Goal: Task Accomplishment & Management: Use online tool/utility

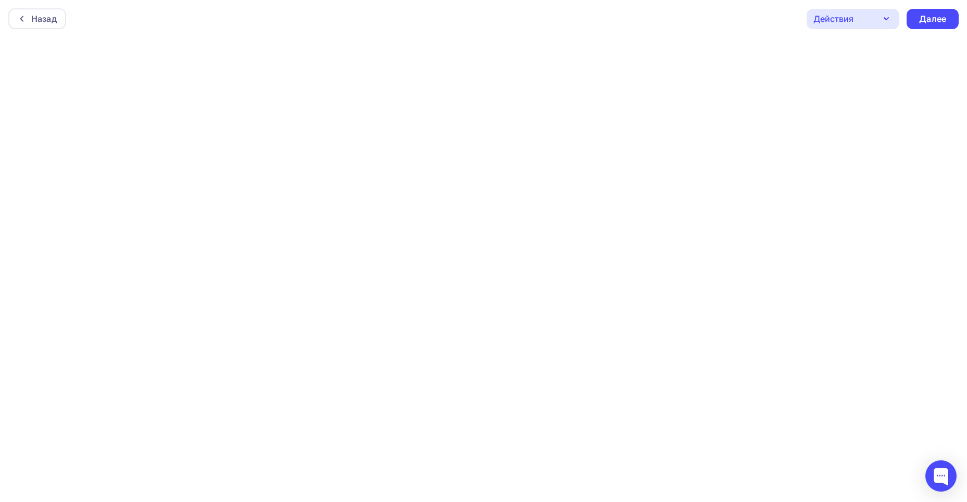
scroll to position [3, 0]
click at [943, 11] on div "Далее" at bounding box center [932, 16] width 27 height 12
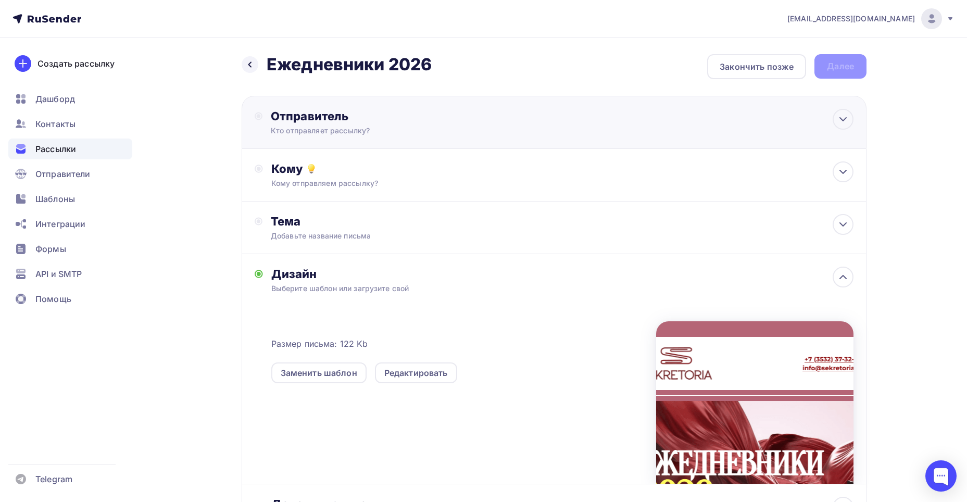
click at [408, 121] on div "Отправитель" at bounding box center [384, 116] width 226 height 15
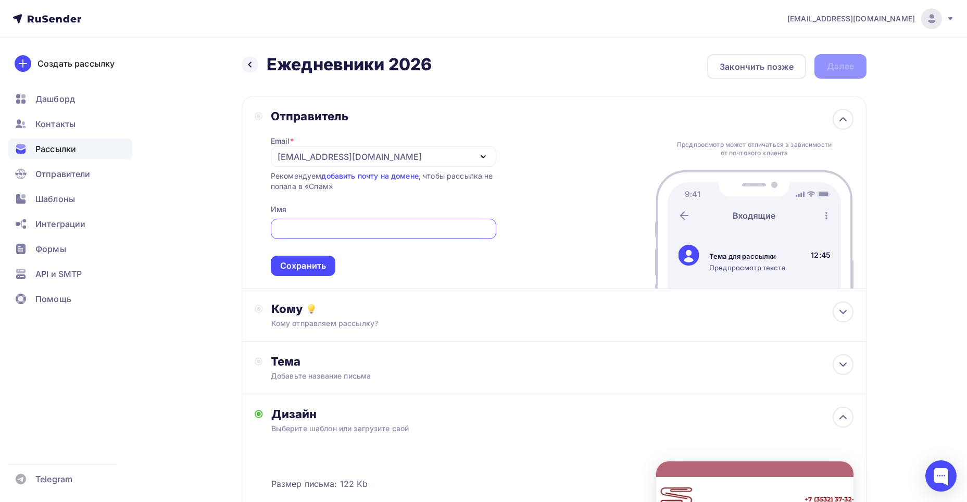
click at [287, 160] on div "[EMAIL_ADDRESS][DOMAIN_NAME]" at bounding box center [350, 157] width 144 height 13
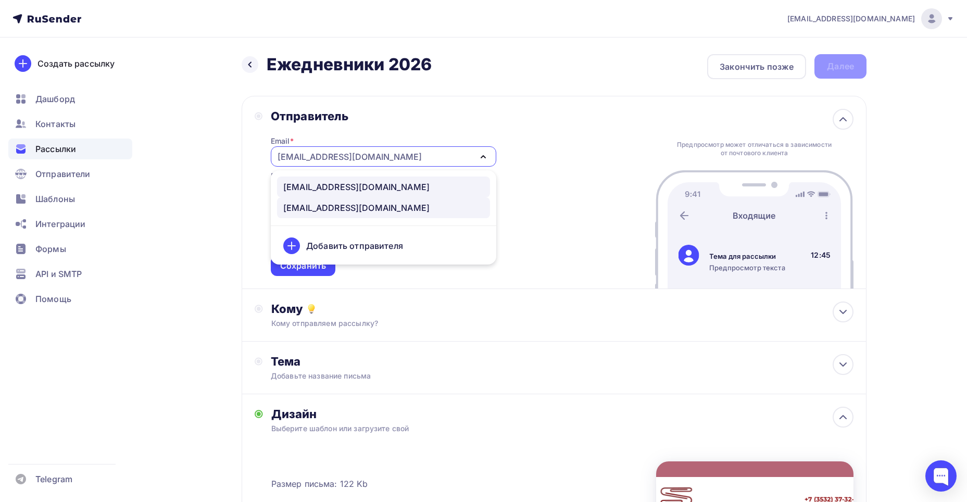
click at [307, 187] on div "info@mail-sekretoria.ru" at bounding box center [356, 187] width 146 height 13
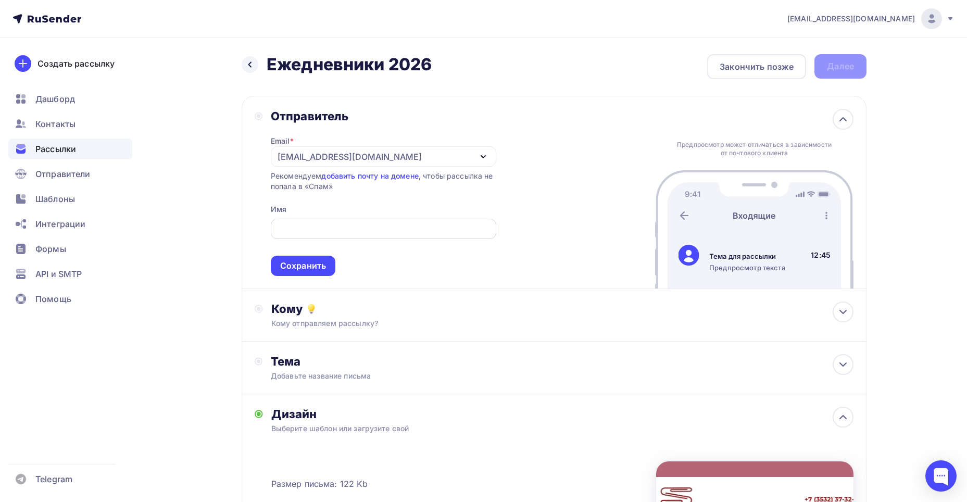
click at [308, 231] on input "text" at bounding box center [384, 229] width 214 height 13
type input "Sekretoria"
click at [292, 270] on div "Сохранить" at bounding box center [303, 266] width 46 height 12
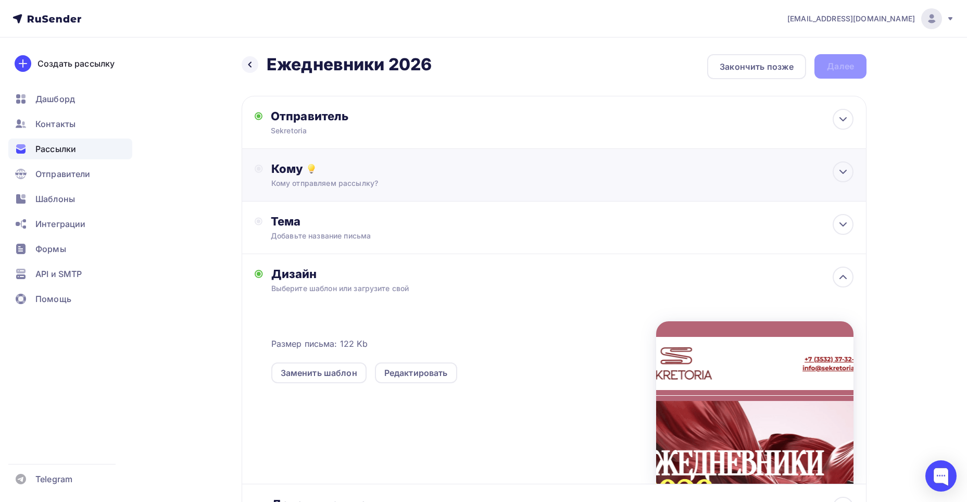
click at [303, 169] on div "Кому" at bounding box center [562, 168] width 582 height 15
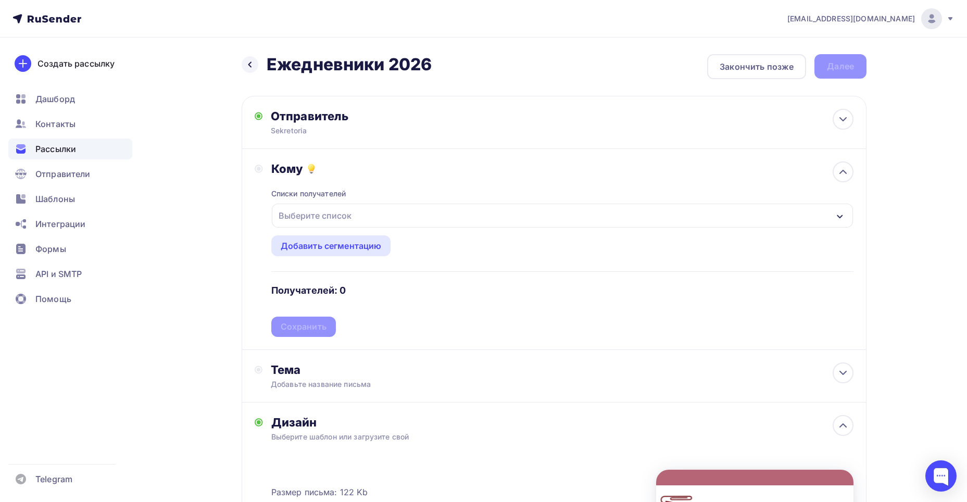
click at [309, 216] on div "Выберите список" at bounding box center [315, 215] width 81 height 19
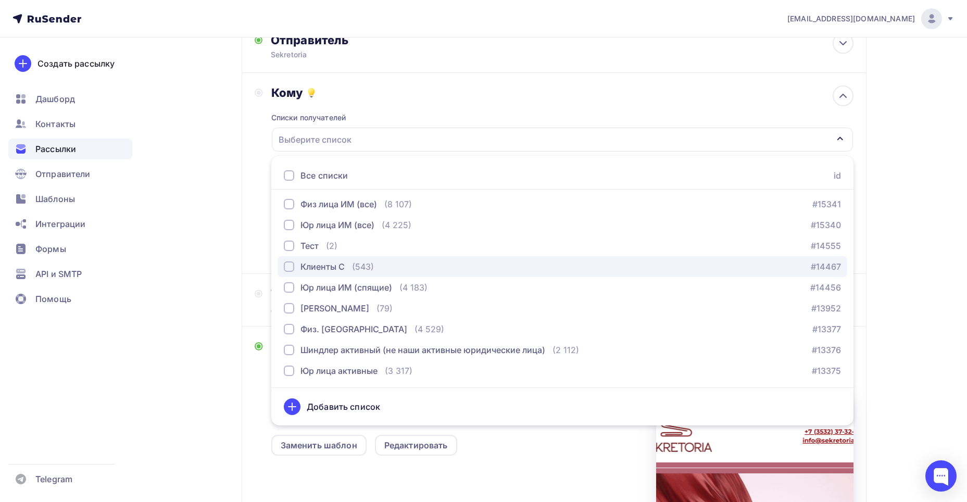
scroll to position [156, 0]
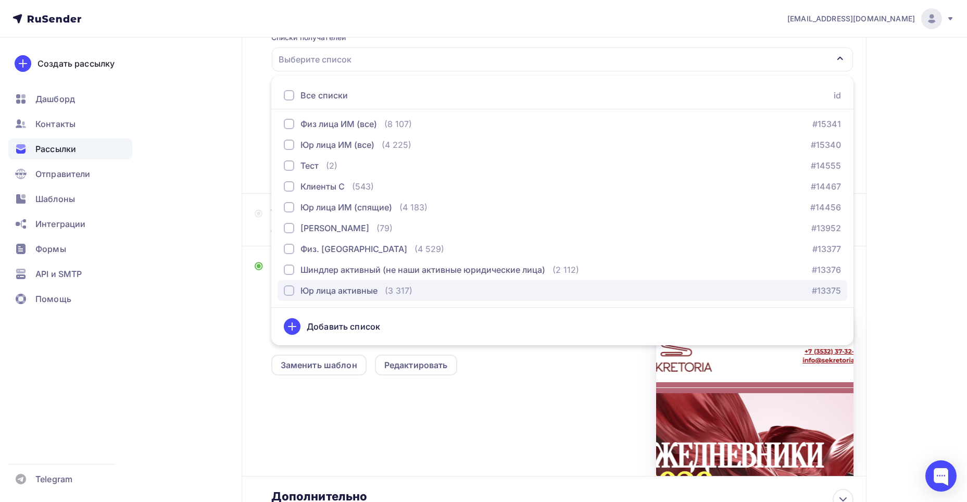
click at [332, 290] on div "Юр лица активные" at bounding box center [339, 290] width 77 height 13
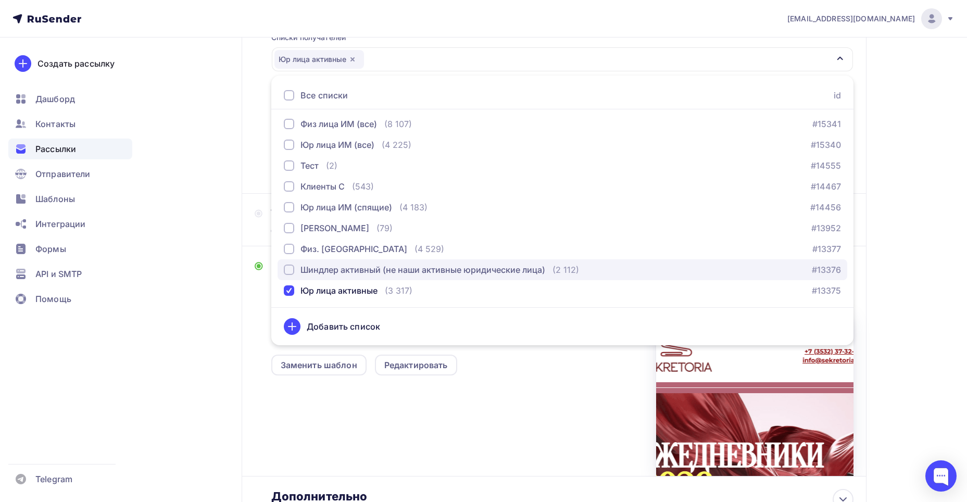
click at [316, 269] on div "Шиндлер активный (не наши активные юридические лица)" at bounding box center [423, 270] width 245 height 13
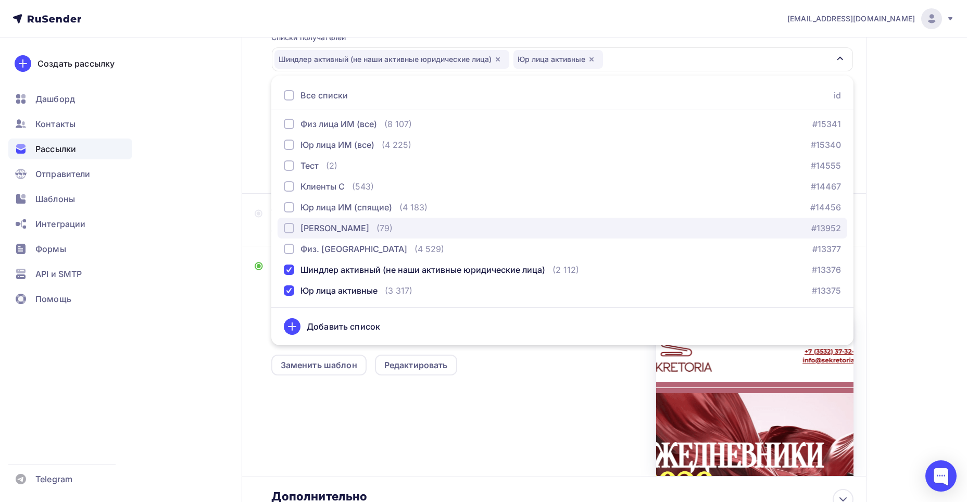
click at [342, 231] on div "[PERSON_NAME]" at bounding box center [335, 228] width 69 height 13
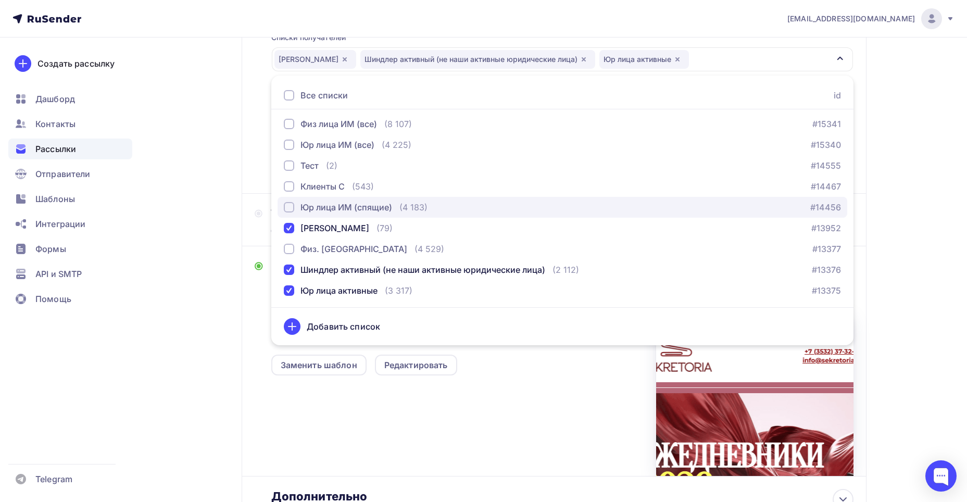
click at [334, 209] on div "Юр лица ИМ (спящие)" at bounding box center [347, 207] width 92 height 13
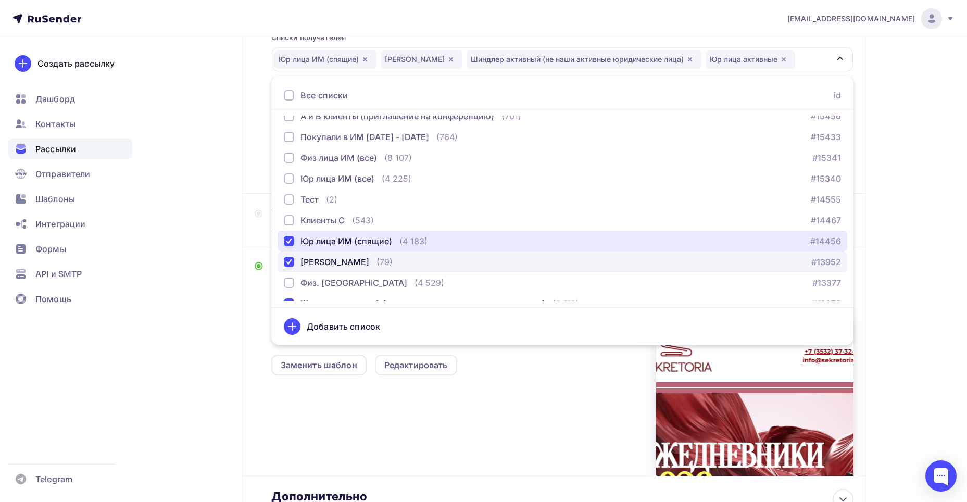
scroll to position [450, 0]
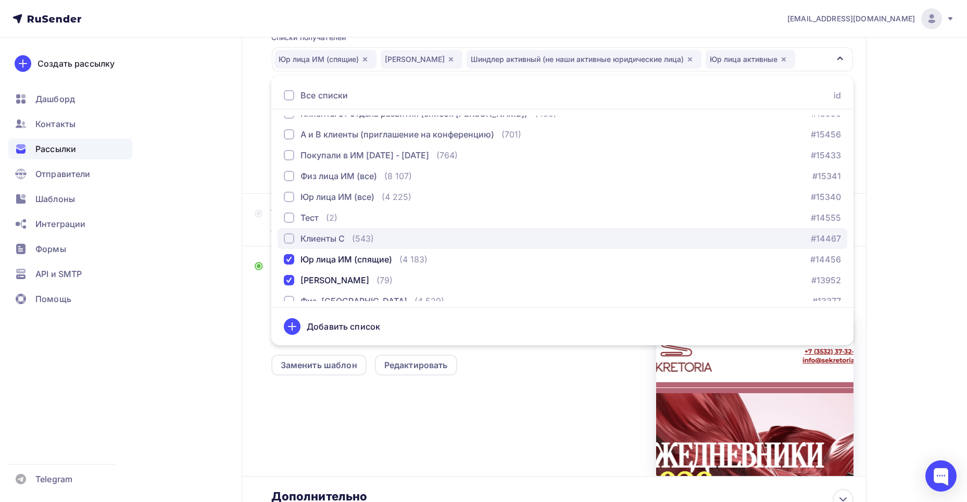
click at [349, 235] on div "Клиенты С (543)" at bounding box center [329, 238] width 90 height 13
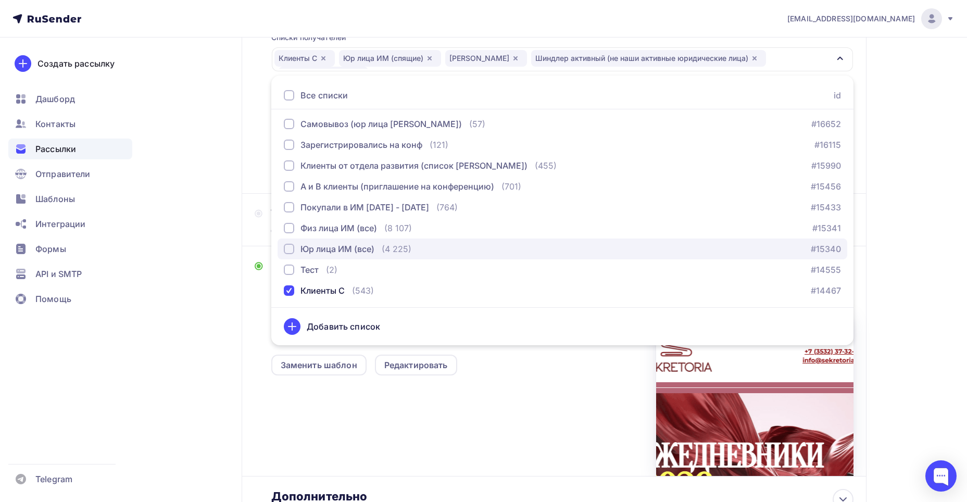
click at [345, 244] on div "Юр лица ИМ (все)" at bounding box center [338, 249] width 74 height 13
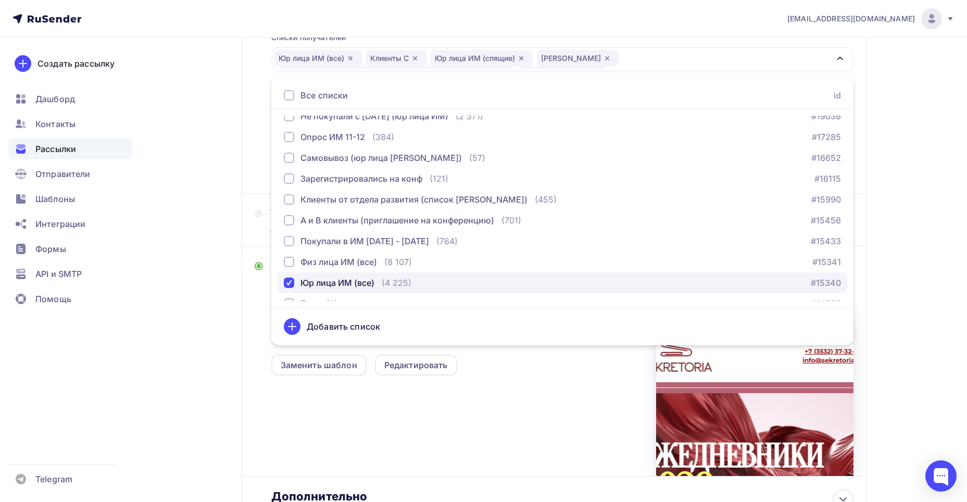
scroll to position [346, 0]
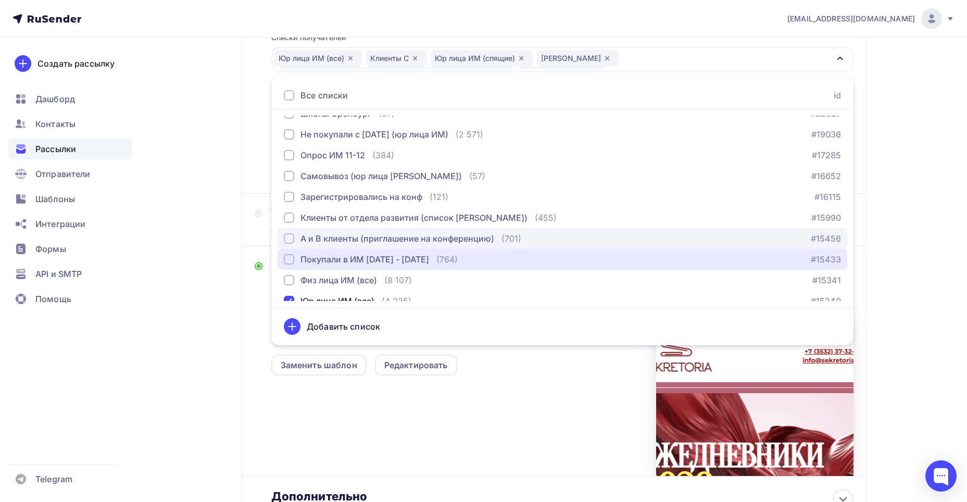
drag, startPoint x: 352, startPoint y: 255, endPoint x: 349, endPoint y: 240, distance: 16.0
click at [351, 253] on div "Покупали в ИМ [DATE] - [DATE]" at bounding box center [365, 259] width 129 height 13
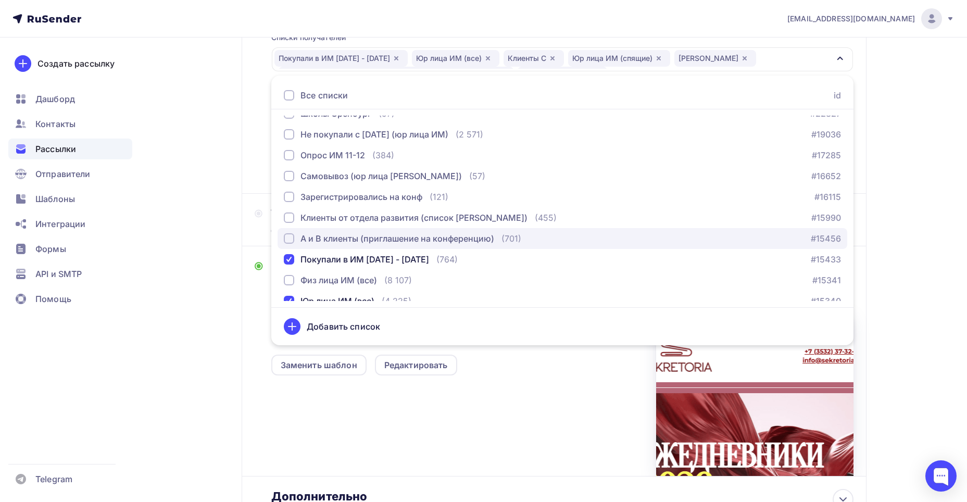
drag, startPoint x: 349, startPoint y: 238, endPoint x: 347, endPoint y: 230, distance: 7.5
click at [347, 237] on div "А и В клиенты (приглашение на конференцию)" at bounding box center [398, 238] width 194 height 13
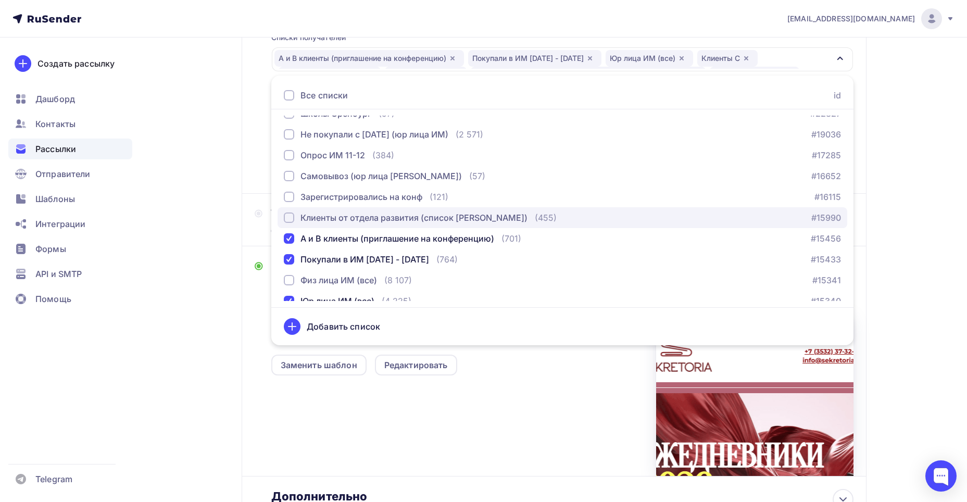
click at [344, 217] on div "Клиенты от отдела развития (список [PERSON_NAME])" at bounding box center [414, 218] width 227 height 13
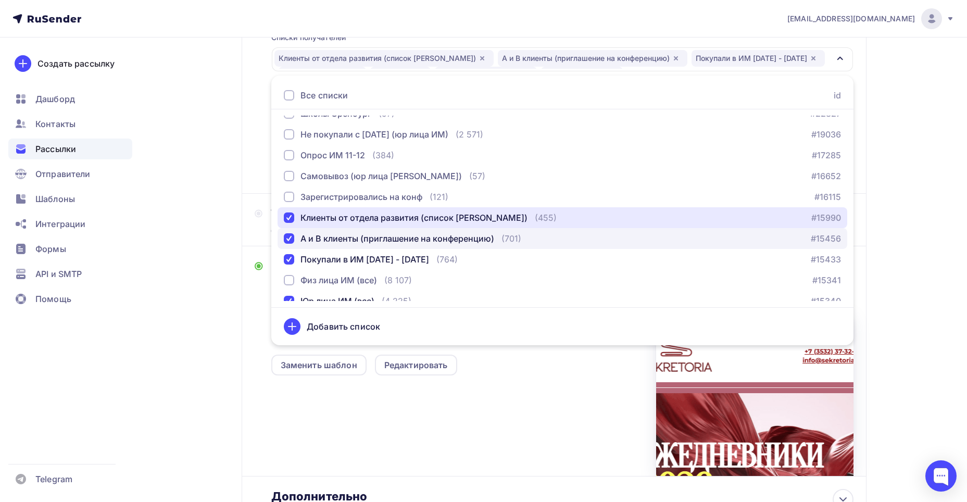
scroll to position [294, 0]
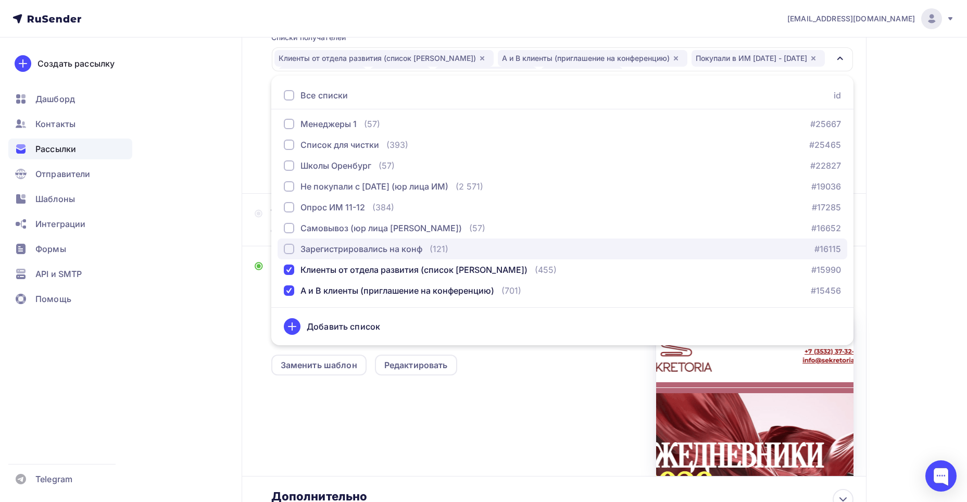
click at [356, 253] on div "Зарегистрировались на конф" at bounding box center [362, 249] width 122 height 13
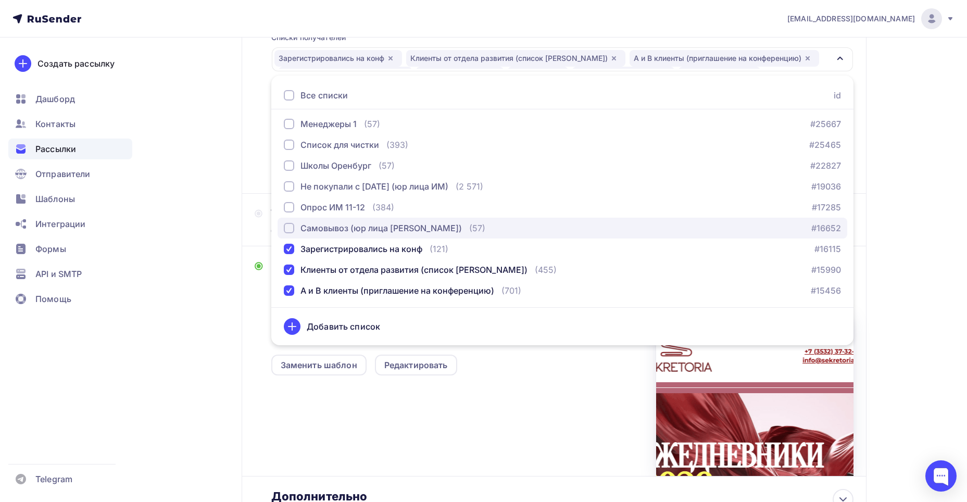
click at [346, 229] on div "Самовывоз (юр лица [PERSON_NAME])" at bounding box center [381, 228] width 161 height 13
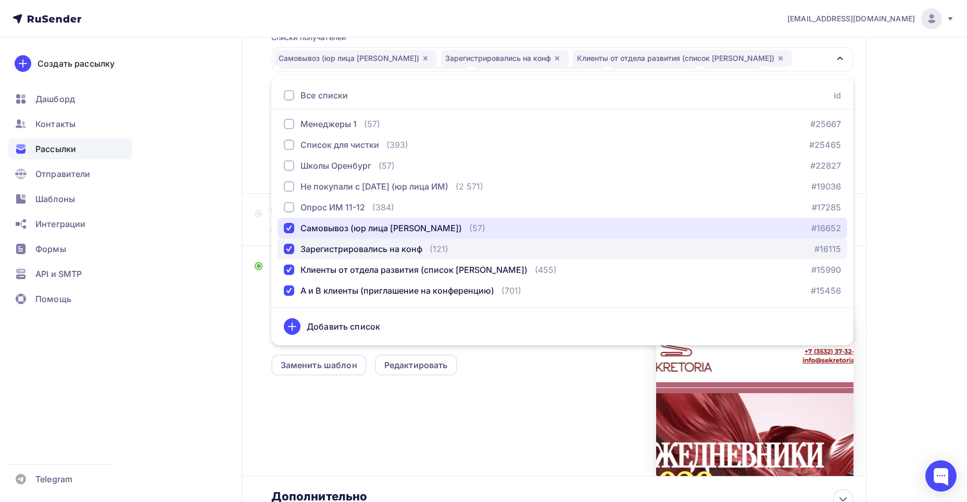
scroll to position [242, 0]
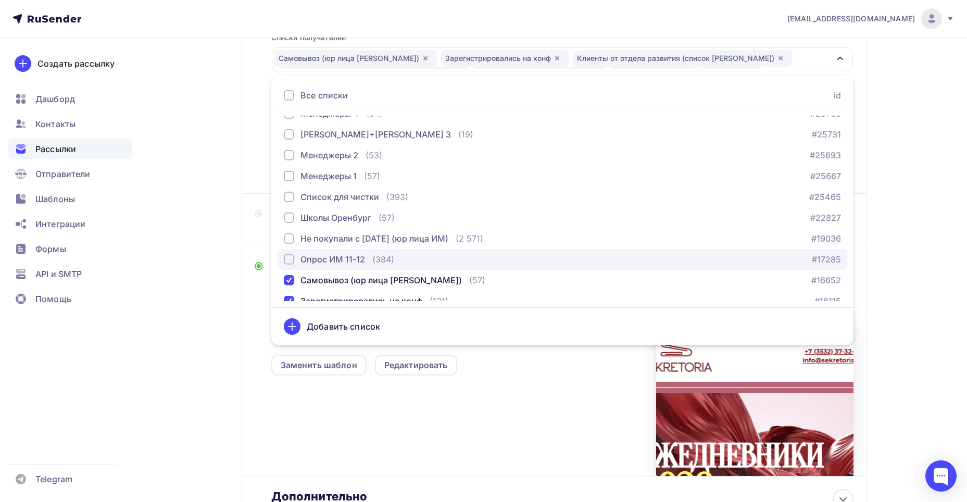
click at [346, 258] on div "Опрос ИМ 11-12" at bounding box center [333, 259] width 65 height 13
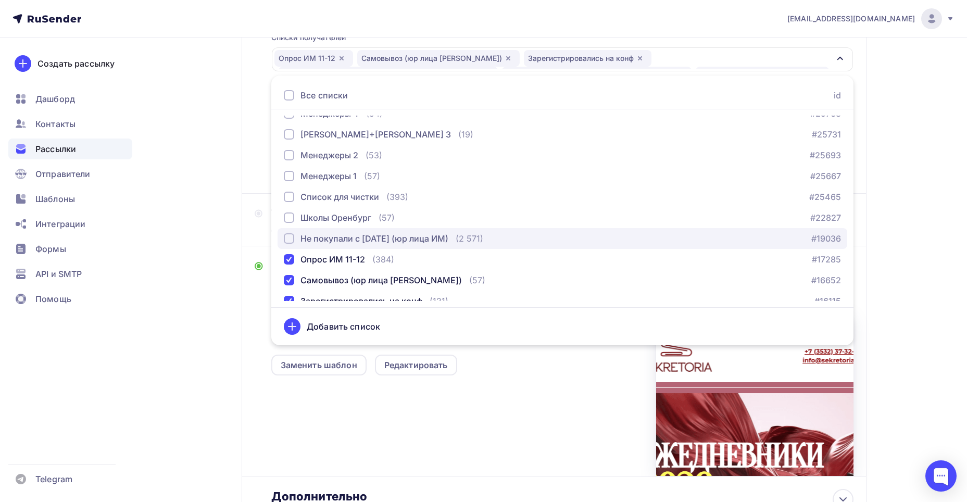
click at [347, 240] on div "Не покупали с [DATE] (юр лица ИМ)" at bounding box center [375, 238] width 148 height 13
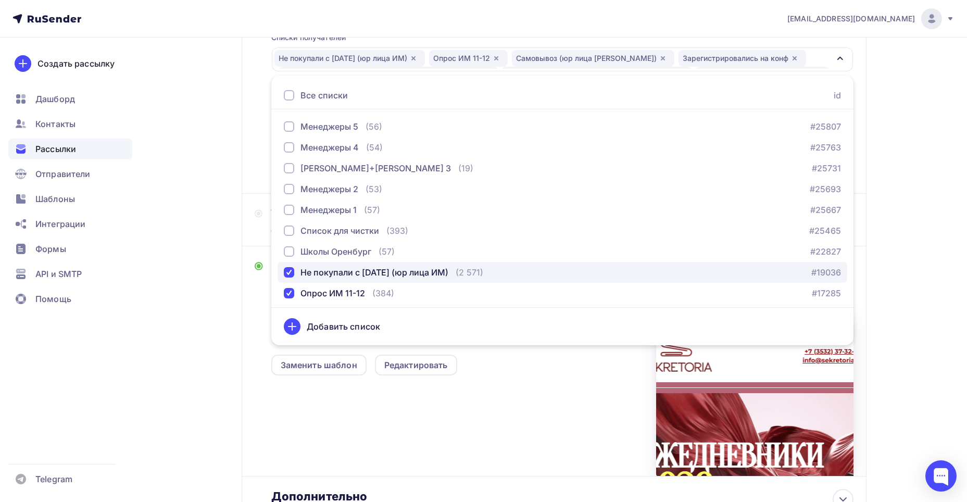
scroll to position [190, 0]
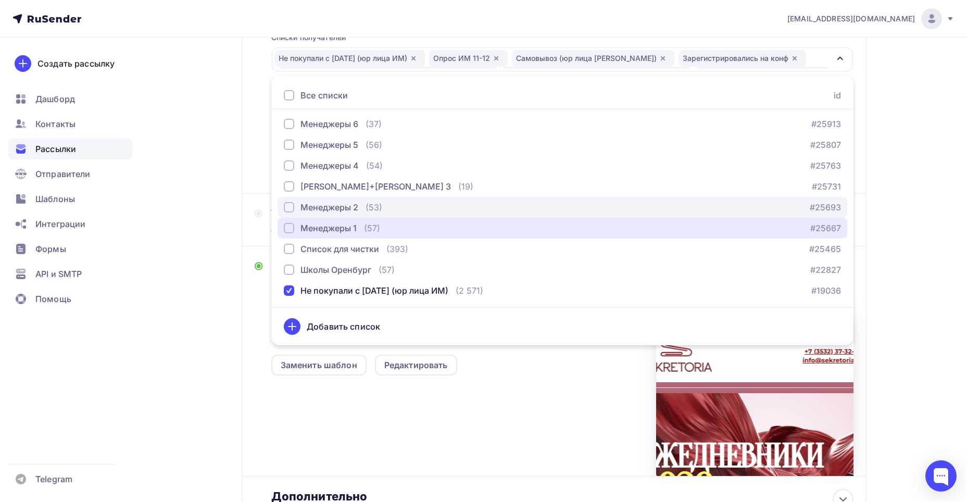
drag, startPoint x: 336, startPoint y: 223, endPoint x: 334, endPoint y: 210, distance: 12.7
click at [336, 221] on button "Менеджеры 1 (57) #25667" at bounding box center [563, 228] width 570 height 21
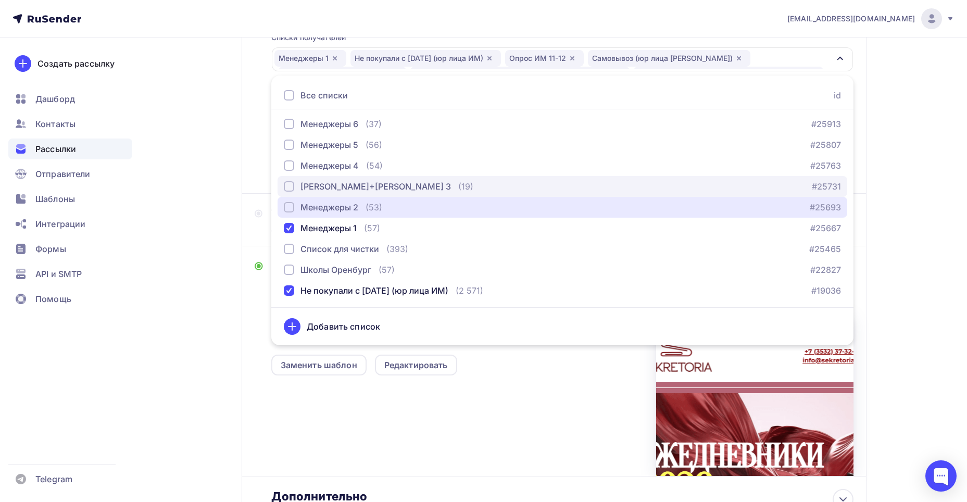
drag, startPoint x: 333, startPoint y: 204, endPoint x: 328, endPoint y: 184, distance: 21.1
click at [332, 201] on button "Менеджеры 2 (53) #25693" at bounding box center [563, 207] width 570 height 21
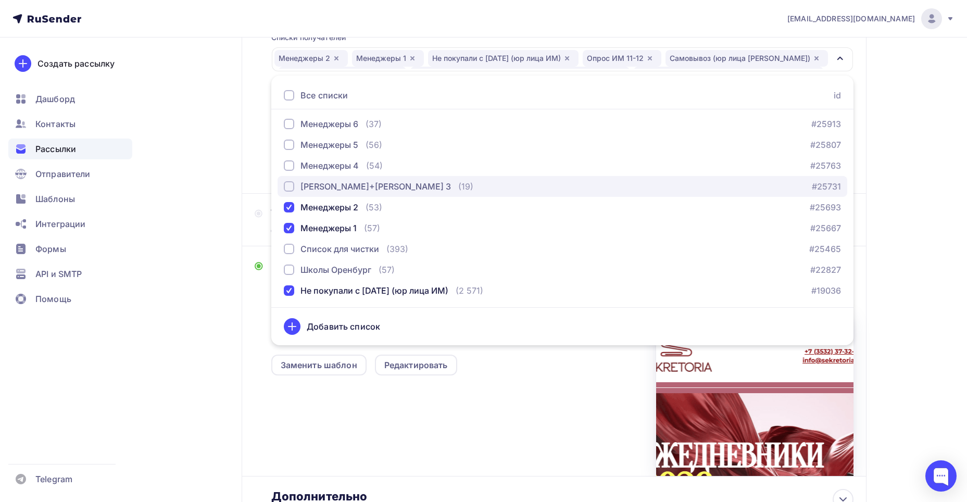
click at [328, 182] on div "[PERSON_NAME]+[PERSON_NAME] 3" at bounding box center [376, 186] width 151 height 13
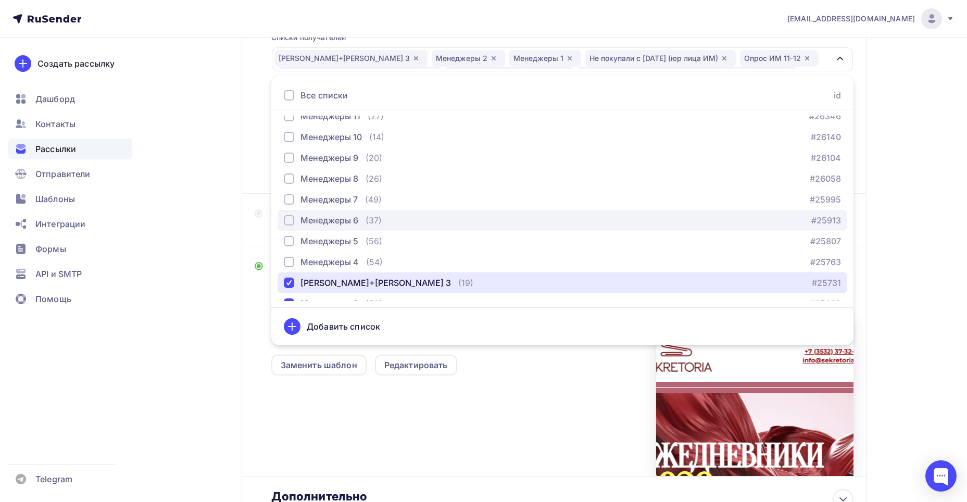
scroll to position [85, 0]
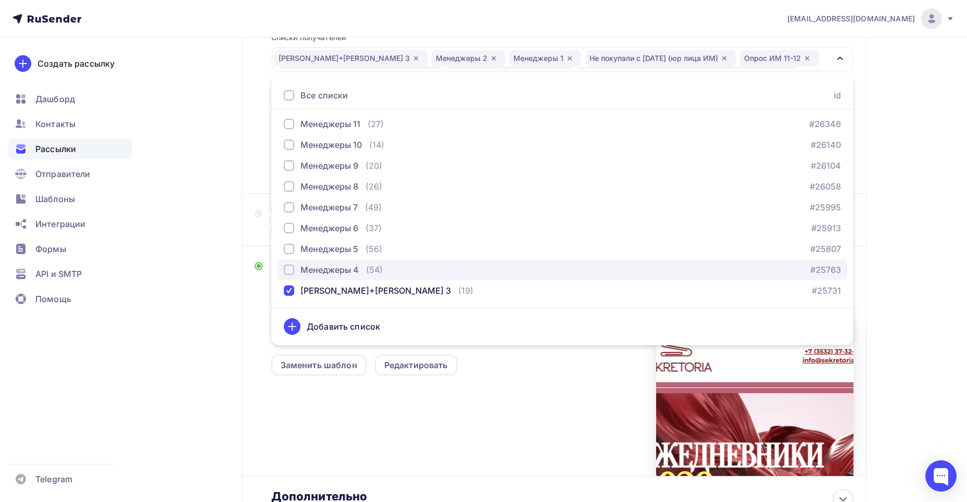
click at [334, 266] on div "Менеджеры 4" at bounding box center [330, 270] width 58 height 13
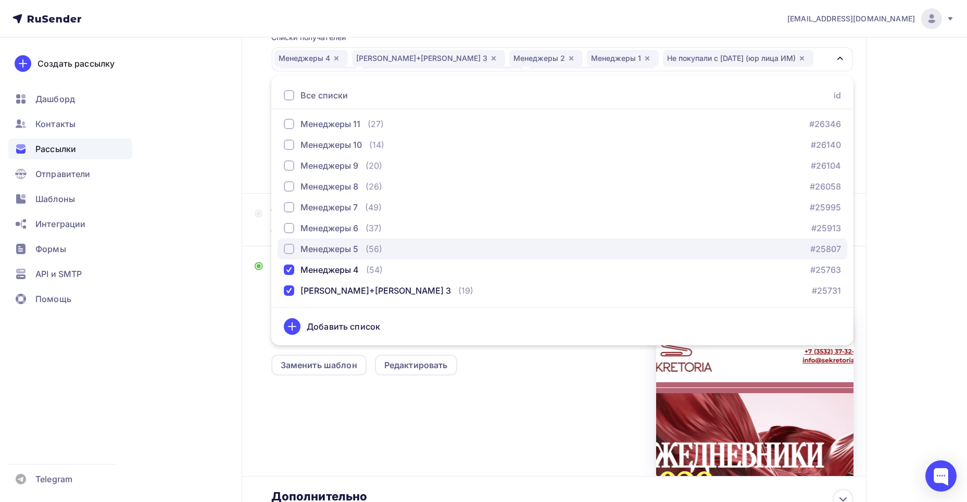
drag, startPoint x: 337, startPoint y: 243, endPoint x: 333, endPoint y: 226, distance: 17.6
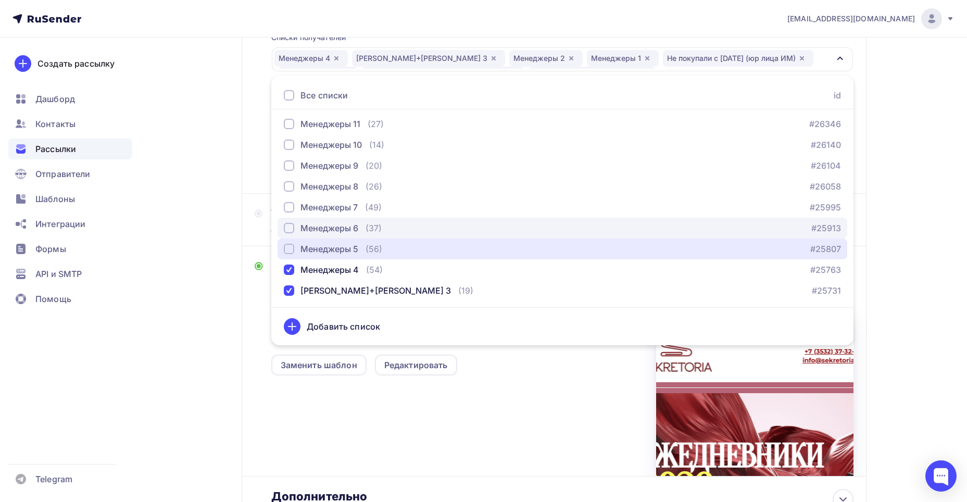
click at [337, 243] on div "Менеджеры 5" at bounding box center [330, 249] width 58 height 13
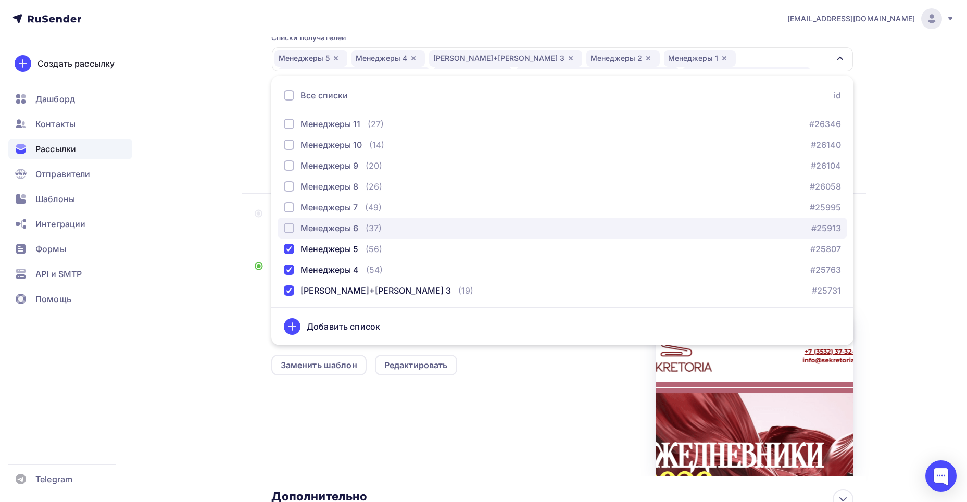
click at [333, 221] on button "Менеджеры 6 (37) #25913" at bounding box center [563, 228] width 570 height 21
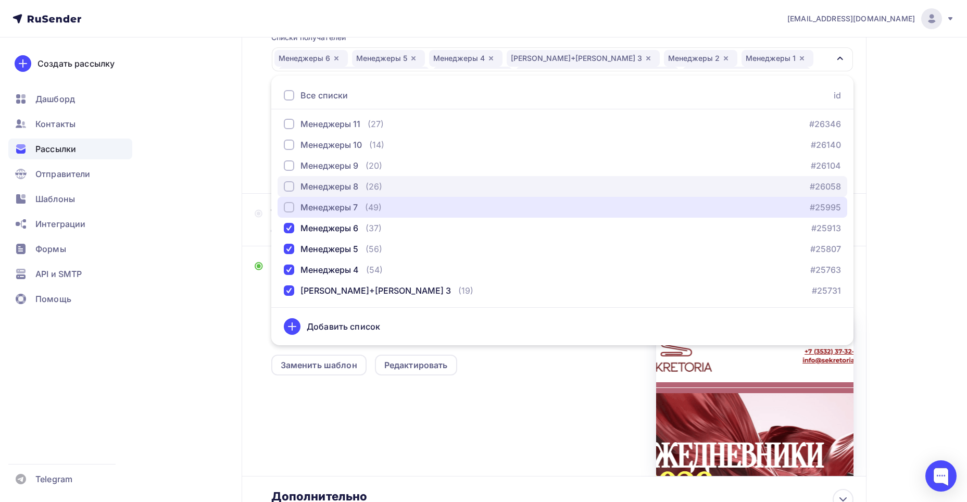
drag, startPoint x: 331, startPoint y: 205, endPoint x: 319, endPoint y: 178, distance: 29.1
click at [330, 202] on div "Менеджеры 7" at bounding box center [329, 207] width 57 height 13
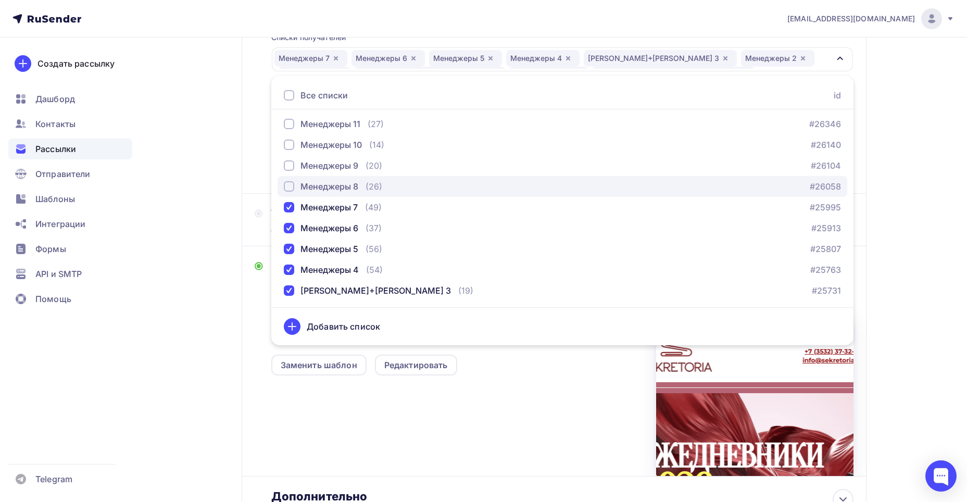
click at [319, 177] on button "Менеджеры 8 (26) #26058" at bounding box center [563, 186] width 570 height 21
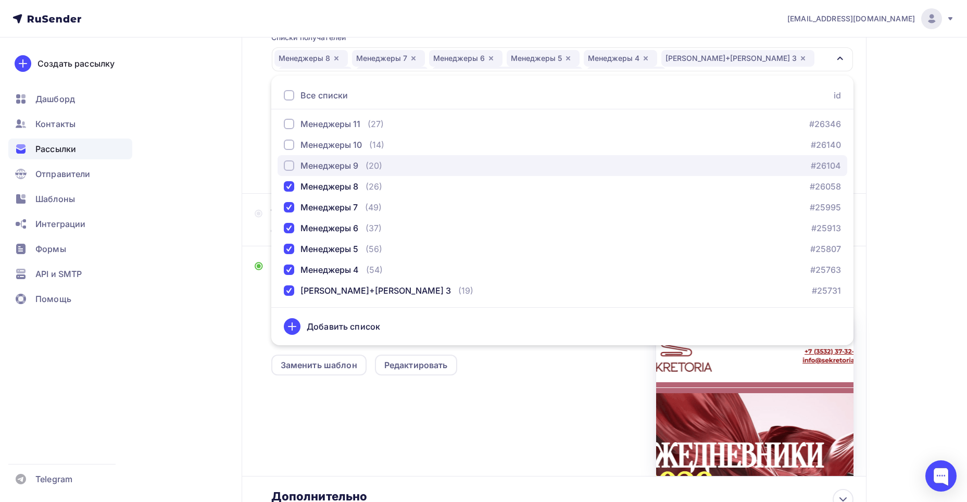
click at [316, 166] on div "Менеджеры 9" at bounding box center [330, 165] width 58 height 13
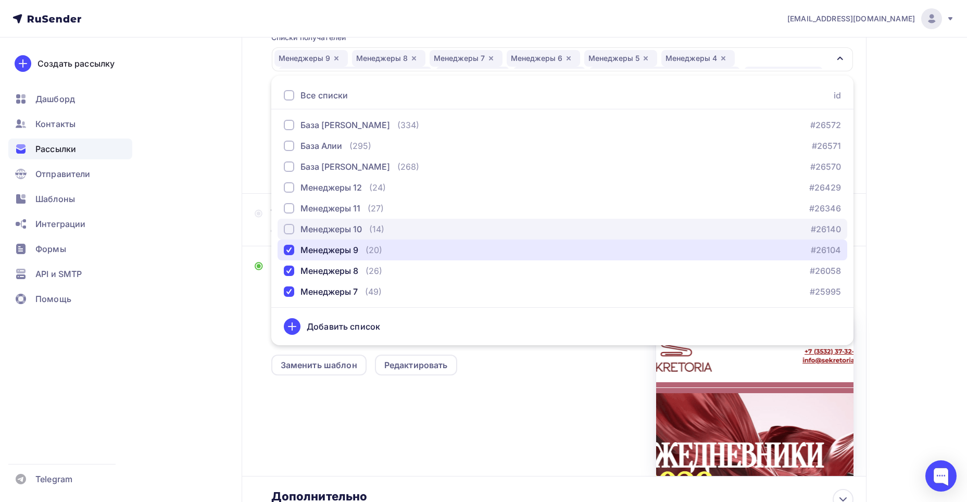
scroll to position [0, 0]
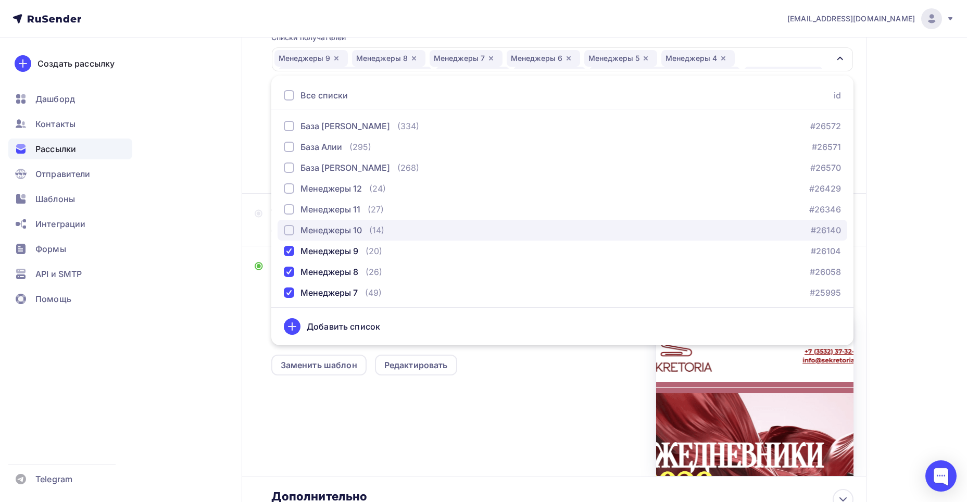
drag, startPoint x: 351, startPoint y: 232, endPoint x: 345, endPoint y: 212, distance: 21.1
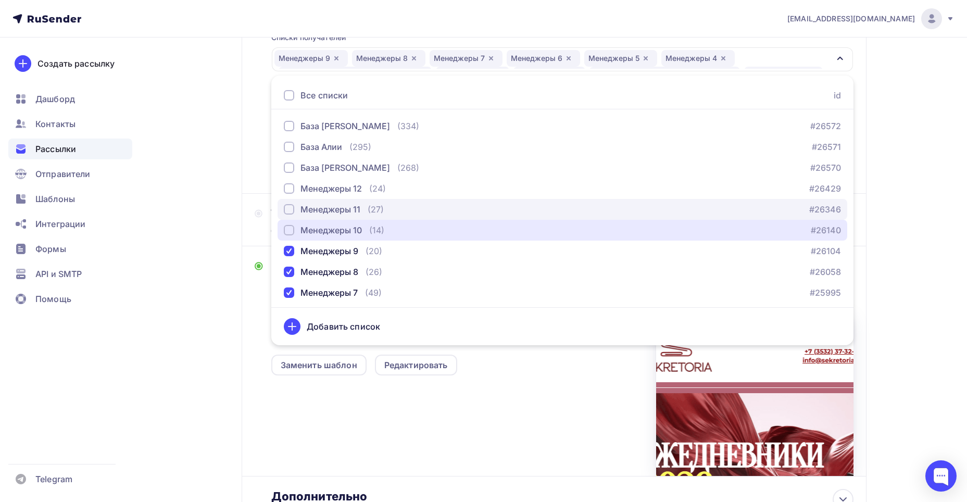
click at [350, 231] on div "Менеджеры 10" at bounding box center [331, 230] width 61 height 13
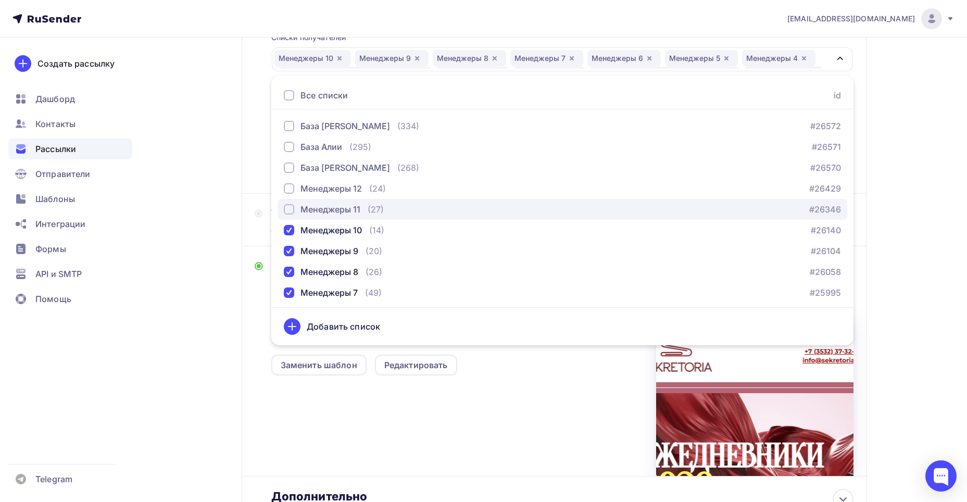
click at [345, 210] on div "Менеджеры 11" at bounding box center [331, 209] width 60 height 13
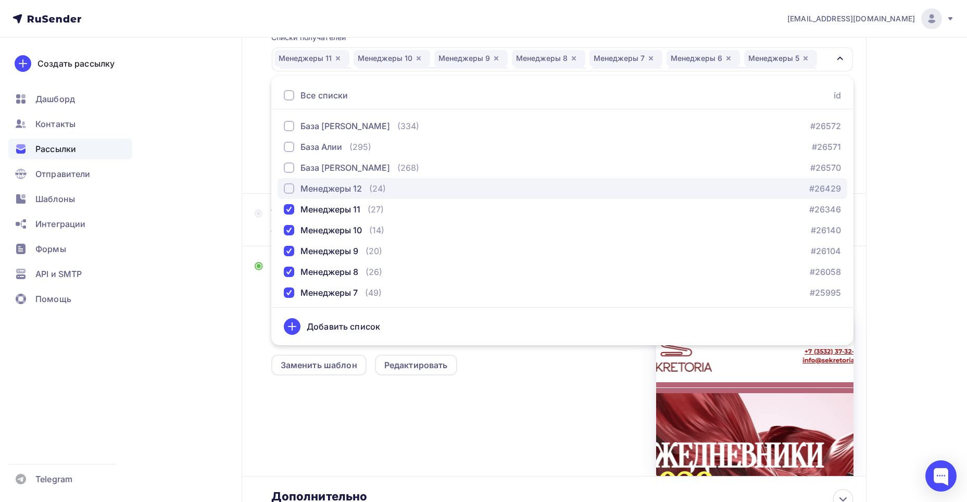
click at [341, 193] on div "Менеджеры 12" at bounding box center [331, 188] width 61 height 13
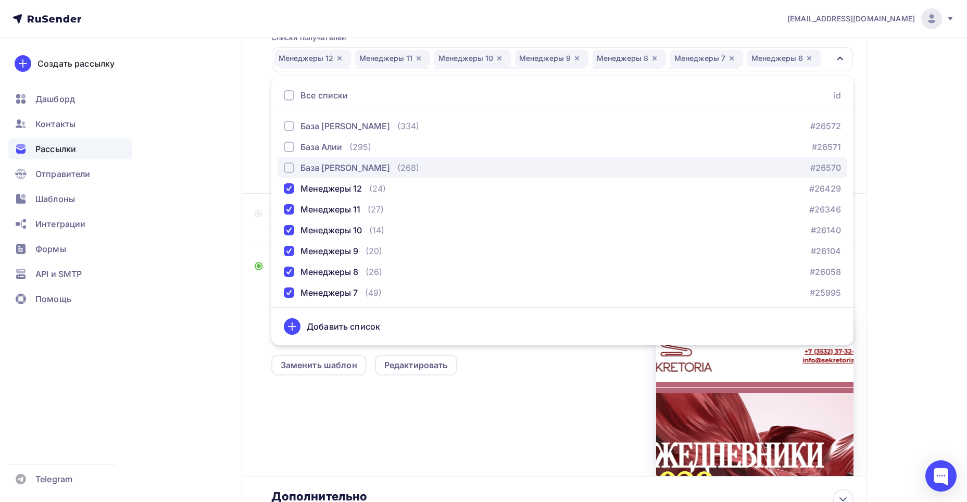
click at [329, 166] on div "База [PERSON_NAME]" at bounding box center [346, 167] width 90 height 13
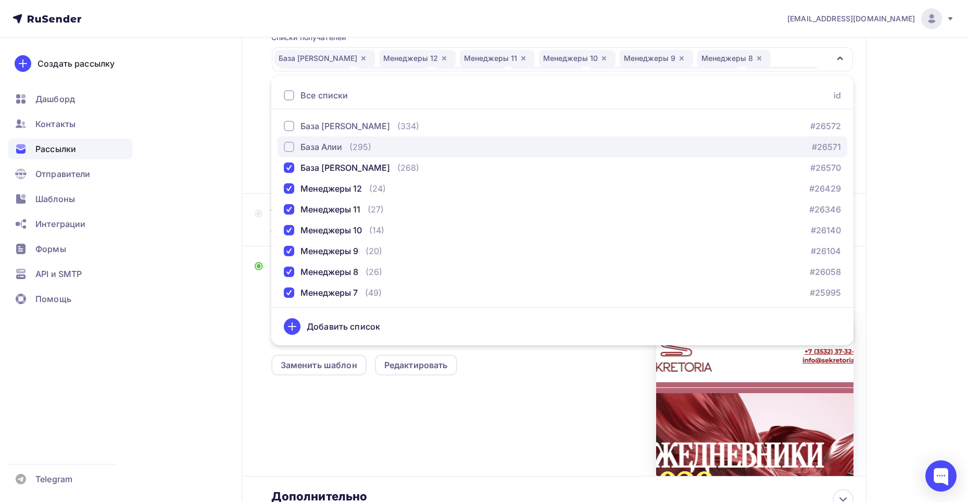
drag, startPoint x: 322, startPoint y: 146, endPoint x: 313, endPoint y: 126, distance: 23.1
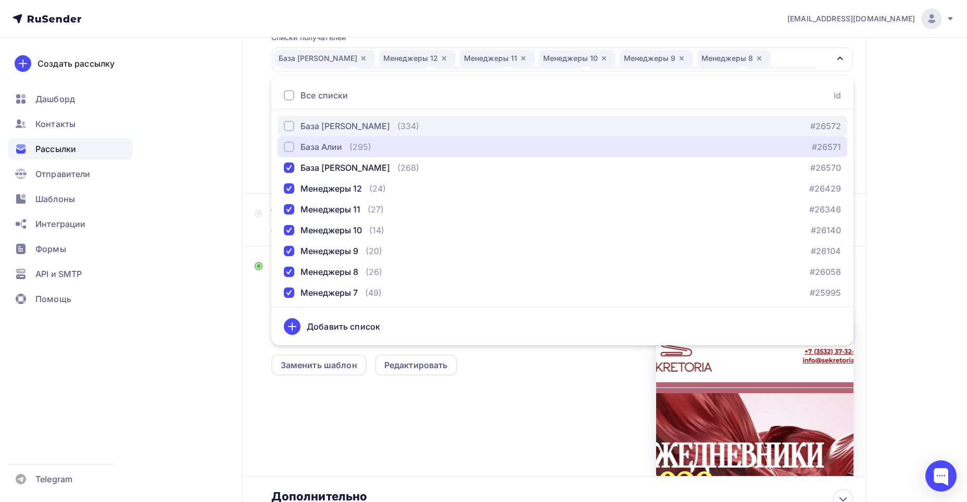
click at [322, 145] on div "База Алии" at bounding box center [322, 147] width 42 height 13
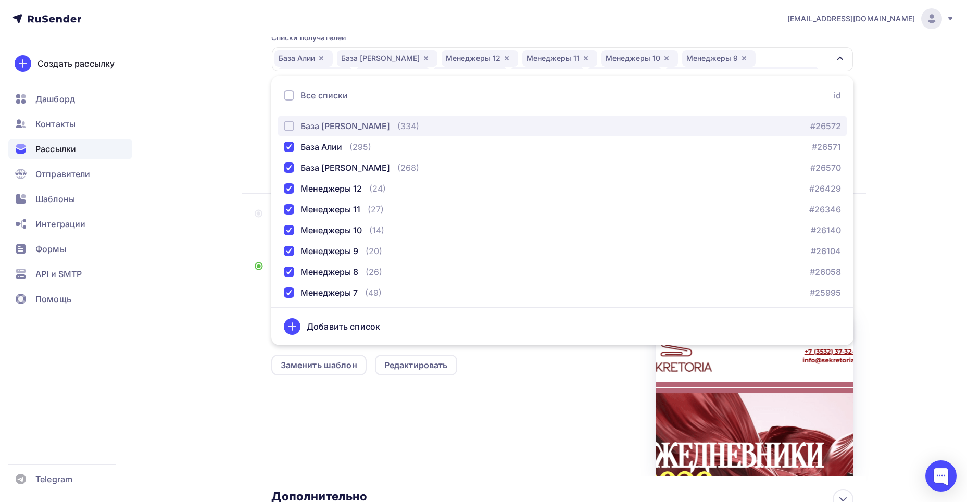
click at [310, 121] on div "База [PERSON_NAME]" at bounding box center [346, 126] width 90 height 13
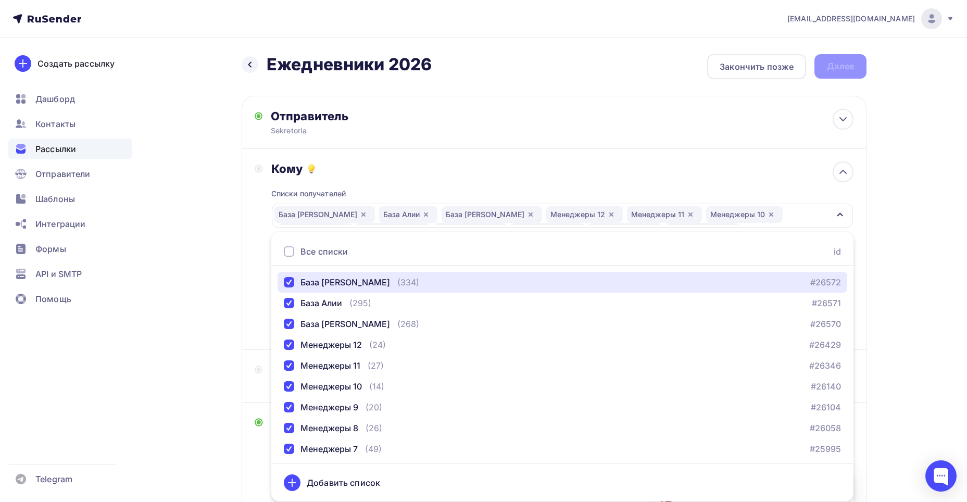
scroll to position [104, 0]
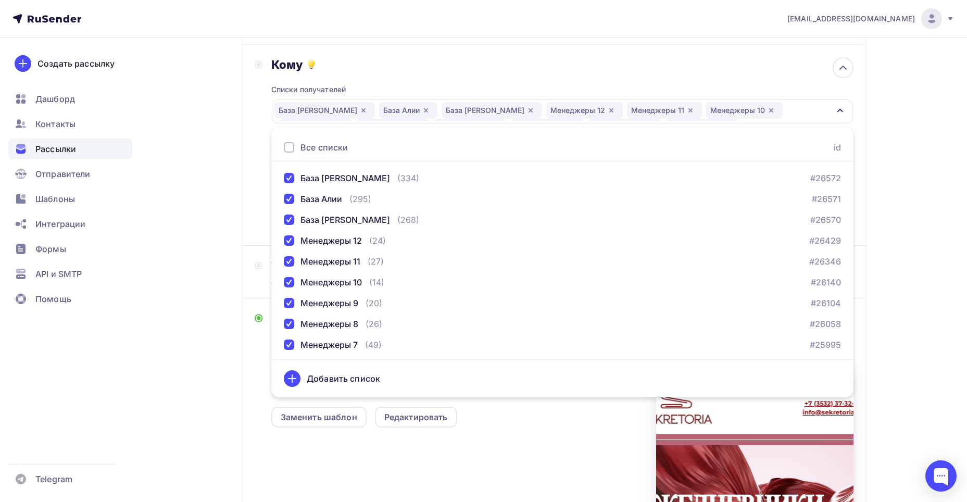
click at [452, 63] on div "Кому" at bounding box center [562, 64] width 582 height 15
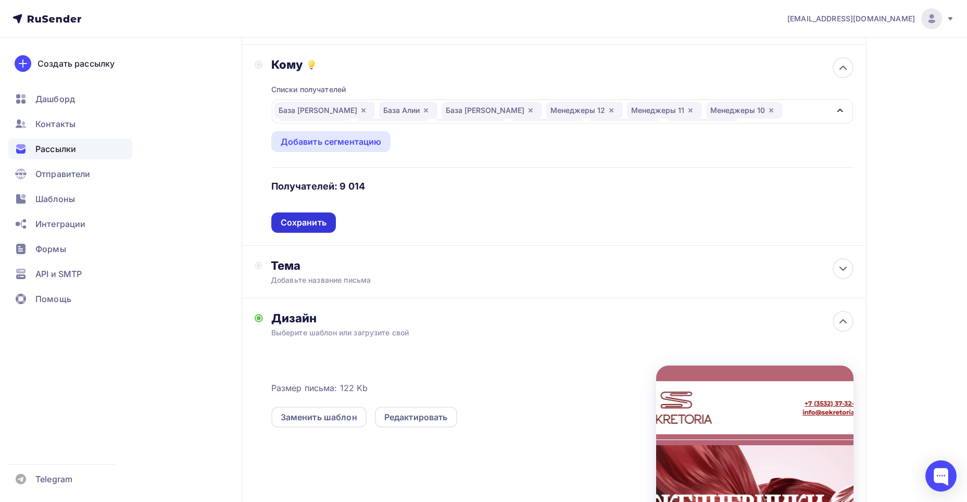
click at [319, 227] on div "Сохранить" at bounding box center [304, 223] width 46 height 12
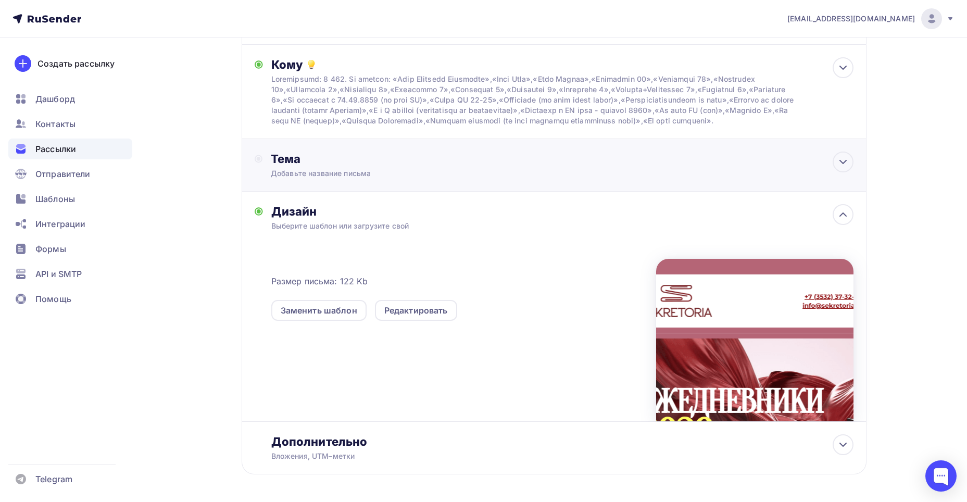
click at [319, 165] on div "Тема" at bounding box center [374, 159] width 206 height 15
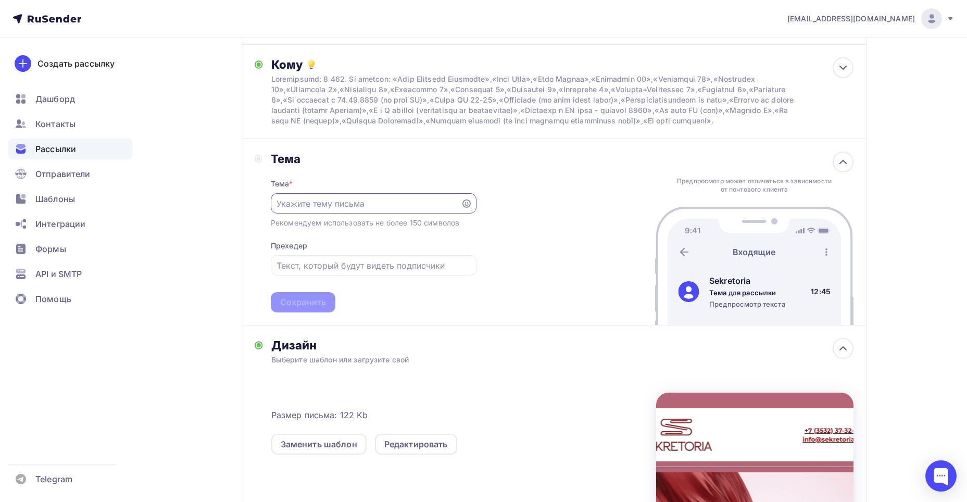
scroll to position [0, 0]
type input "Y"
click at [275, 213] on div "Новая коллекция ежедневников 2026" at bounding box center [374, 203] width 206 height 20
click at [278, 210] on input "Новая коллекция ежедневников 2026" at bounding box center [366, 203] width 178 height 13
click at [467, 208] on icon at bounding box center [467, 204] width 8 height 8
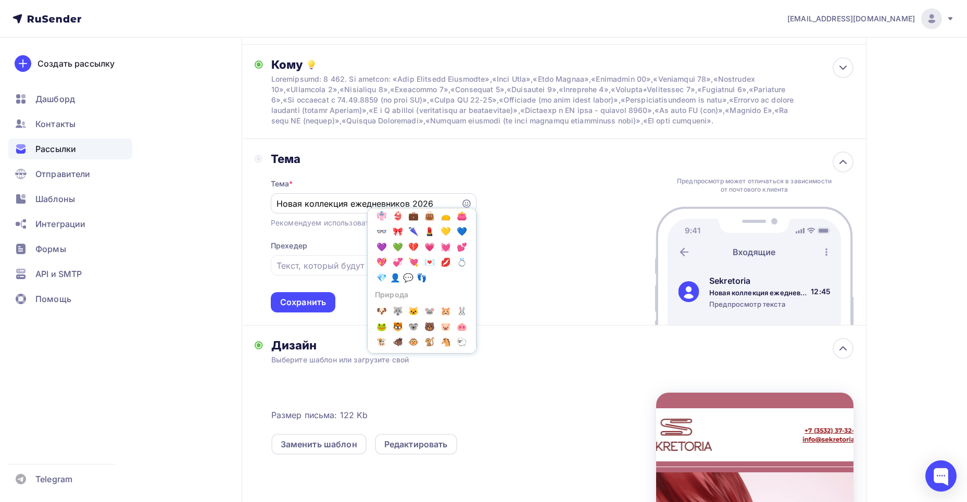
scroll to position [469, 0]
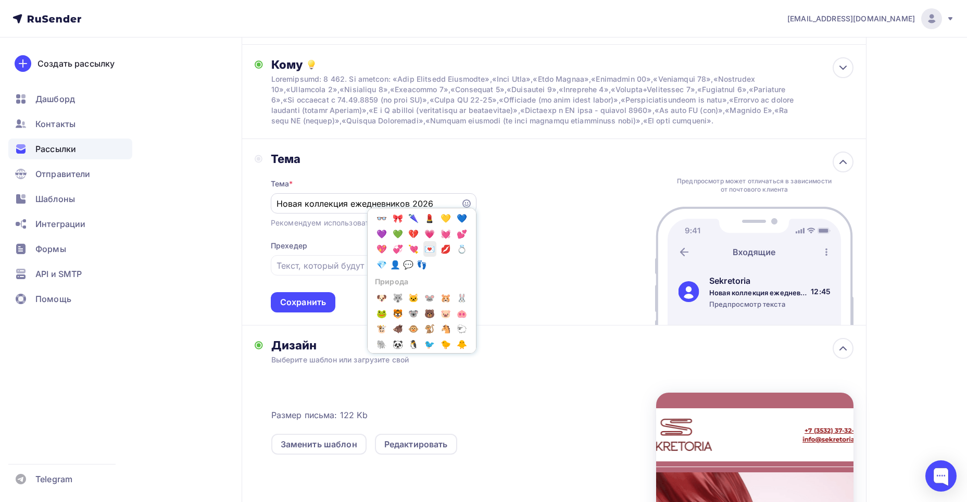
click at [424, 257] on span "💌" at bounding box center [431, 249] width 14 height 16
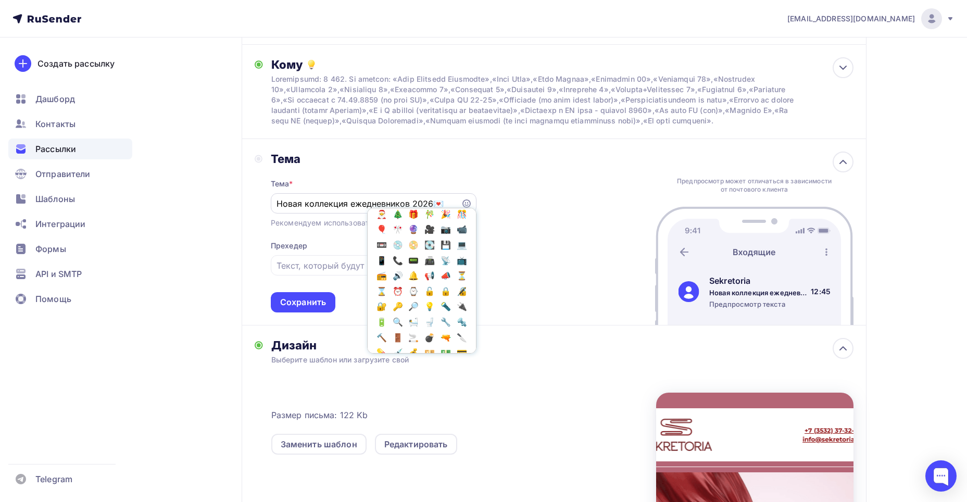
scroll to position [834, 0]
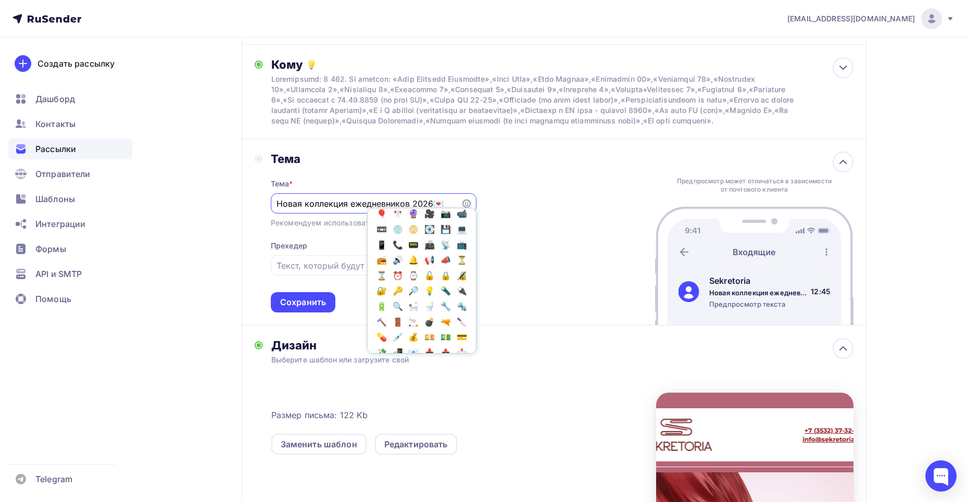
click at [433, 210] on input "Новая коллекция ежедневников 2026💌" at bounding box center [366, 203] width 178 height 13
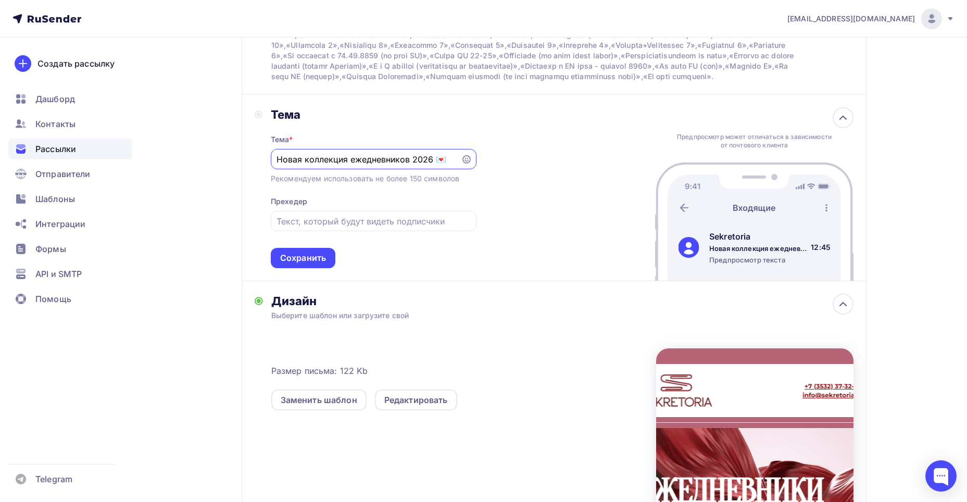
scroll to position [208, 0]
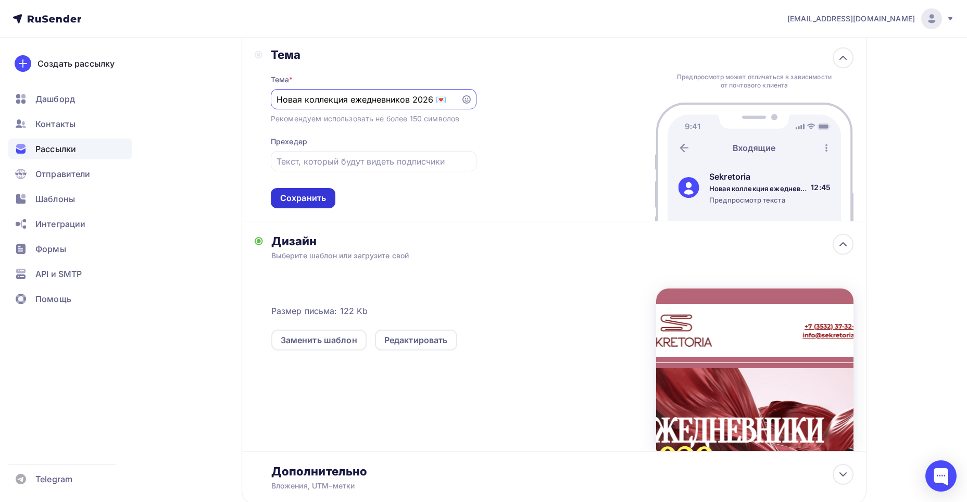
type input "Новая коллекция ежедневников 2026 💌"
click at [309, 208] on div "Сохранить" at bounding box center [303, 198] width 65 height 20
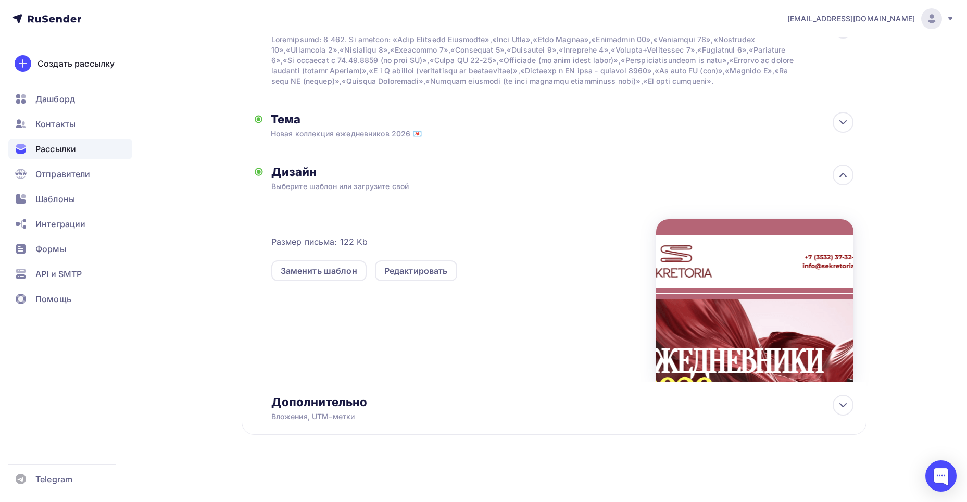
scroll to position [154, 0]
click at [832, 120] on div "Тема Новая коллекция ежедневников 2026 💌 Тема * Новая коллекция ежедневников 20…" at bounding box center [554, 126] width 625 height 53
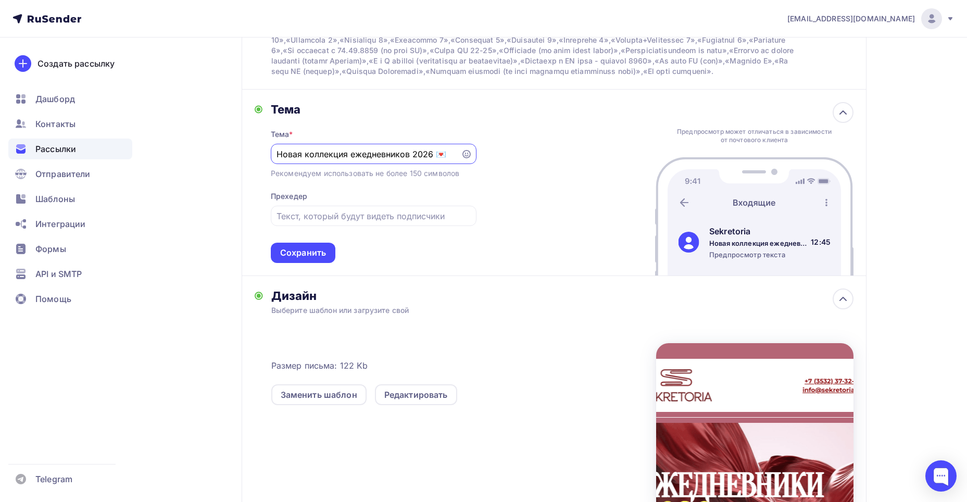
scroll to position [0, 0]
click at [841, 119] on icon at bounding box center [843, 112] width 13 height 13
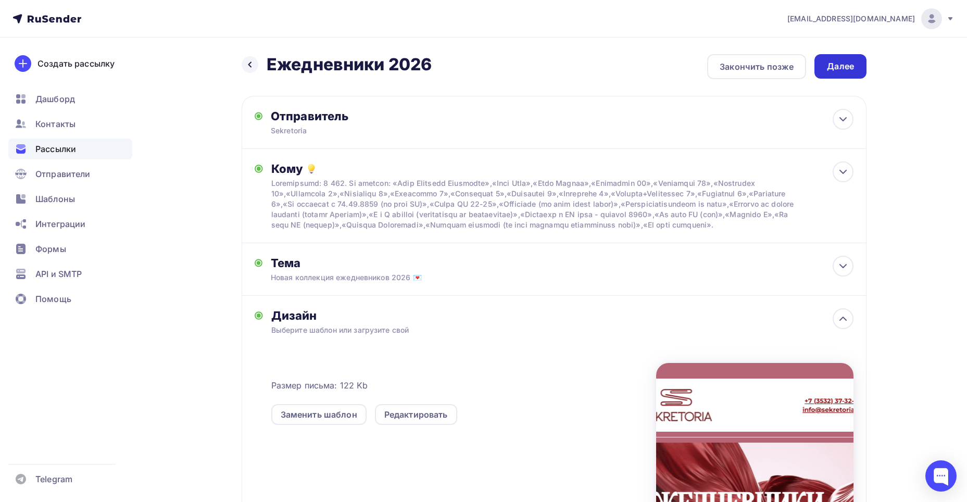
click at [839, 70] on div "Далее" at bounding box center [840, 66] width 27 height 12
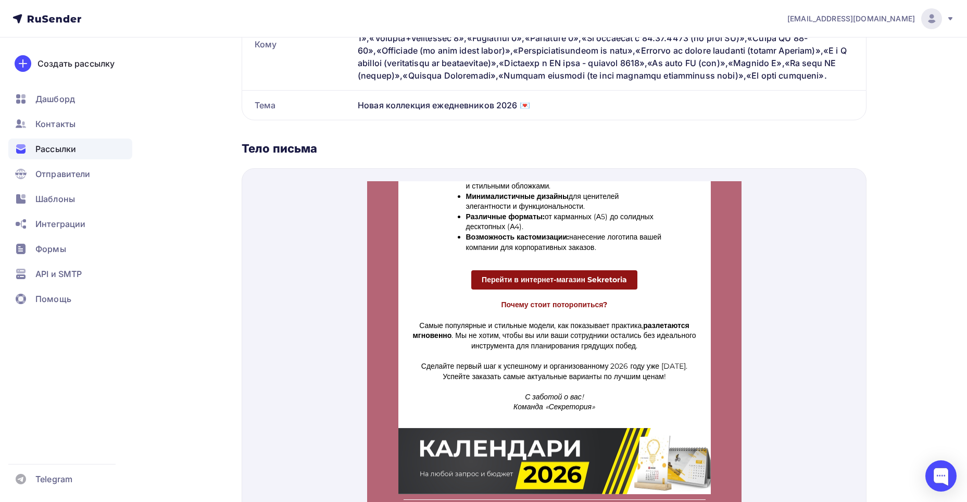
scroll to position [417, 0]
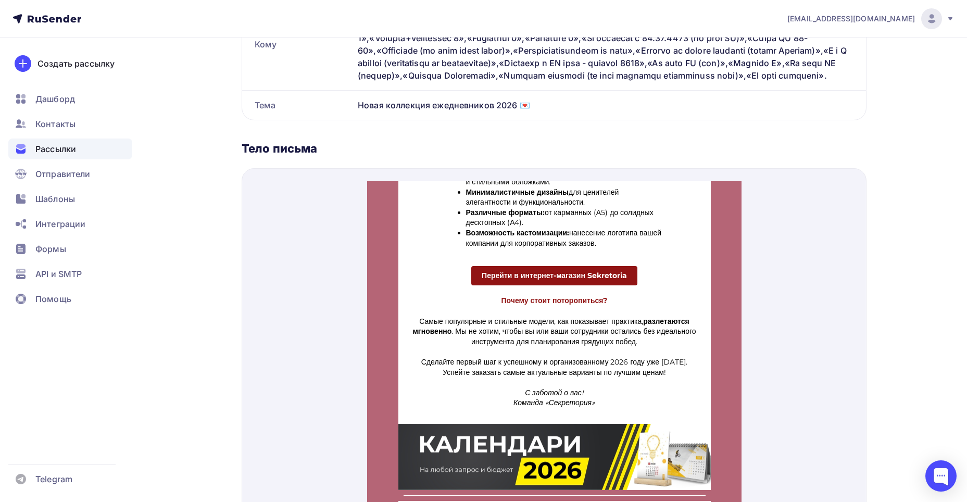
click at [548, 264] on span "Перейти в интернет-магазин Sekretoria" at bounding box center [553, 262] width 145 height 9
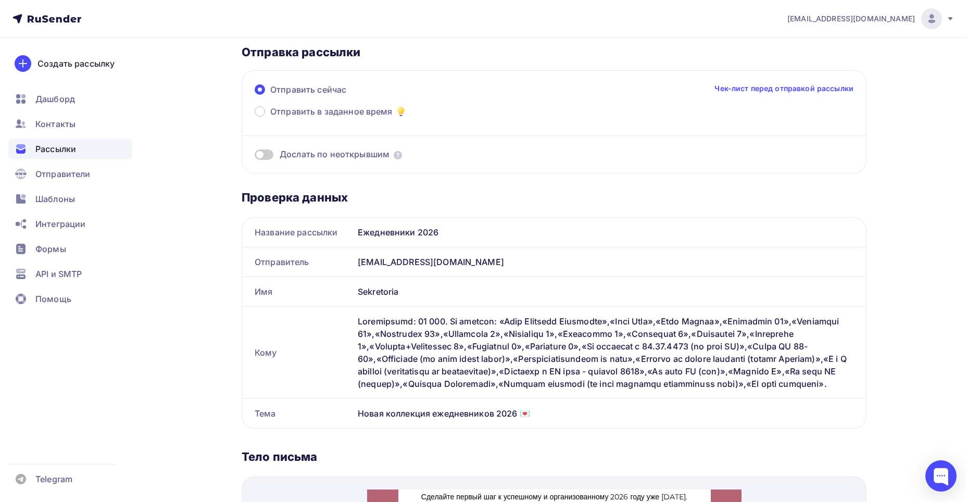
scroll to position [52, 0]
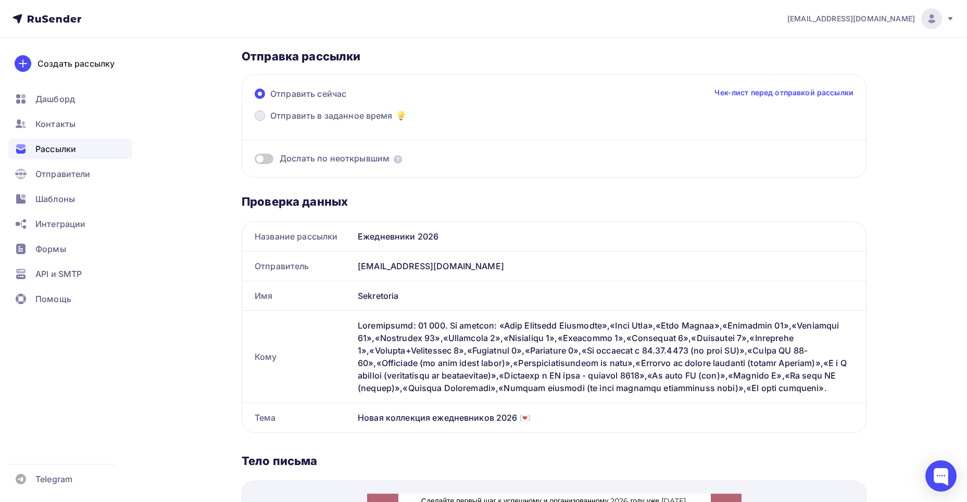
click at [365, 117] on span "Отправить в заданное время" at bounding box center [331, 115] width 122 height 13
click at [270, 122] on input "Отправить в заданное время" at bounding box center [270, 122] width 0 height 0
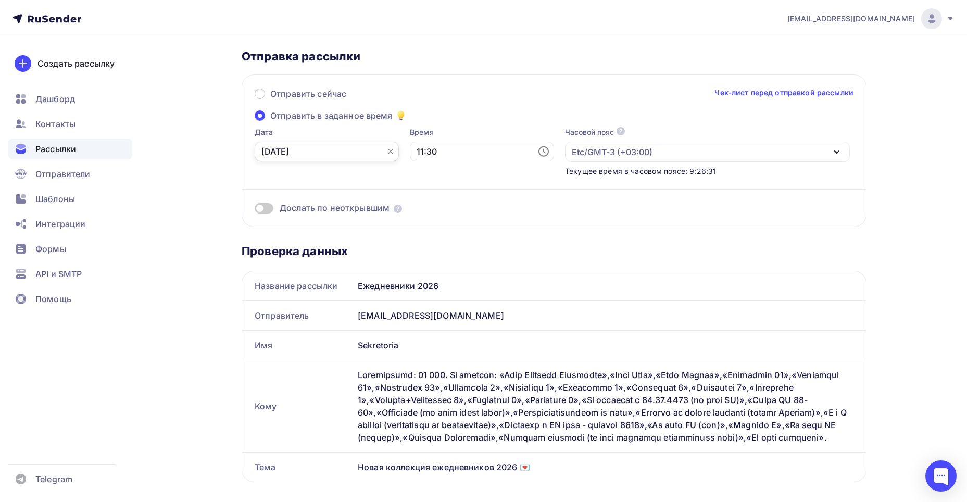
click at [293, 152] on input "15.09.2025" at bounding box center [327, 152] width 144 height 20
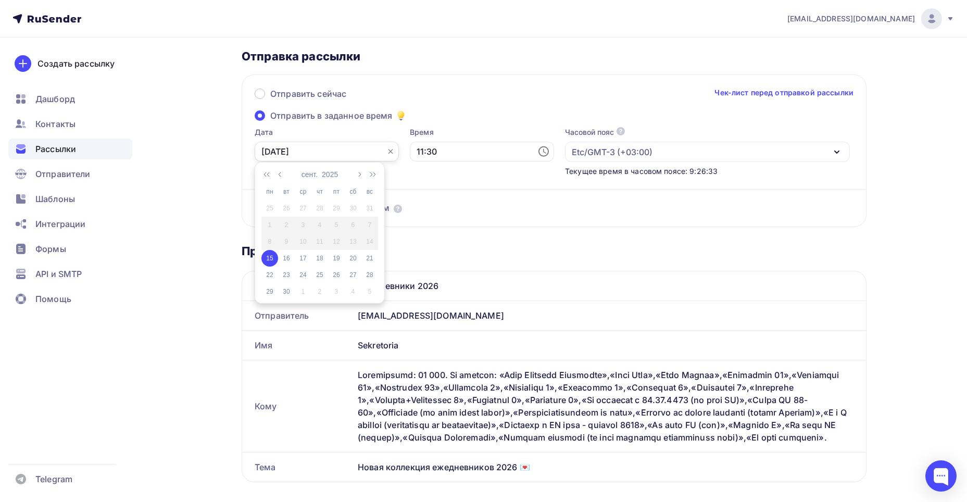
click at [267, 150] on input "15.09.2025" at bounding box center [327, 152] width 144 height 20
click at [269, 152] on input "15.09.2025" at bounding box center [327, 152] width 144 height 20
click at [268, 153] on input "15.09.2025" at bounding box center [327, 152] width 144 height 20
click at [301, 255] on div "17" at bounding box center [303, 258] width 17 height 9
type input "17.09.2025"
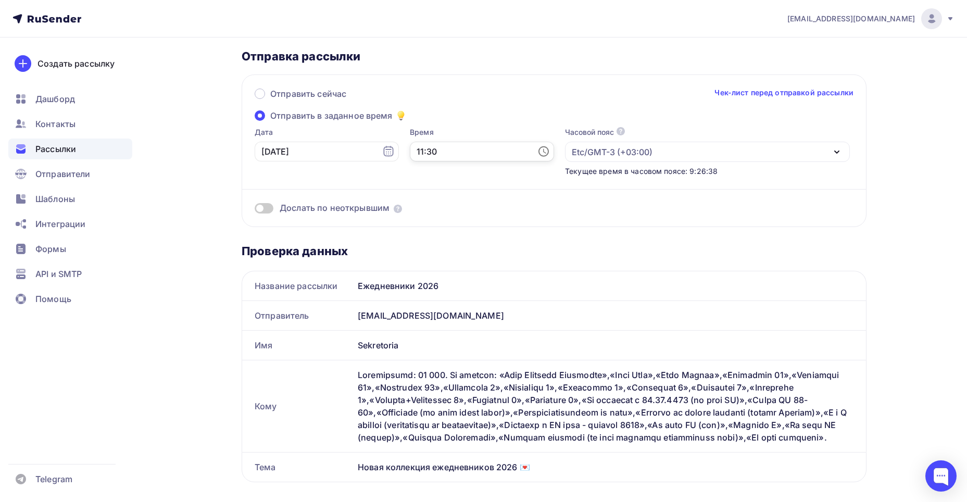
click at [431, 151] on input "11:30" at bounding box center [482, 152] width 144 height 20
click at [424, 236] on li "07" at bounding box center [425, 235] width 54 height 17
type input "07:30"
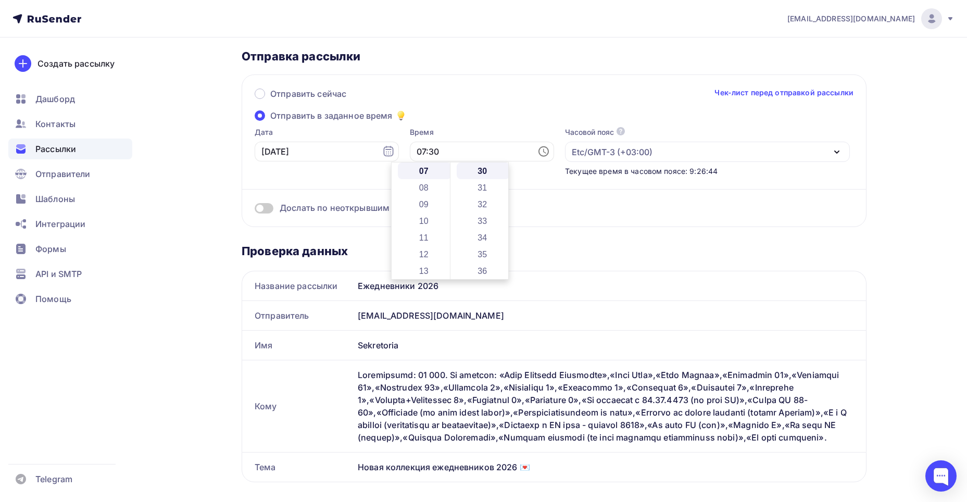
click at [494, 88] on div "Отправить сейчас Чек-лист перед отправкой рассылки" at bounding box center [554, 99] width 599 height 22
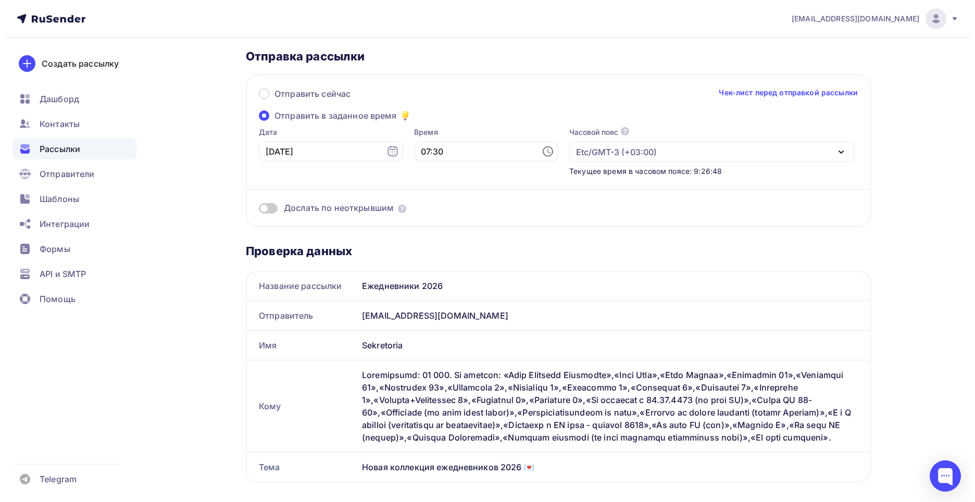
scroll to position [0, 0]
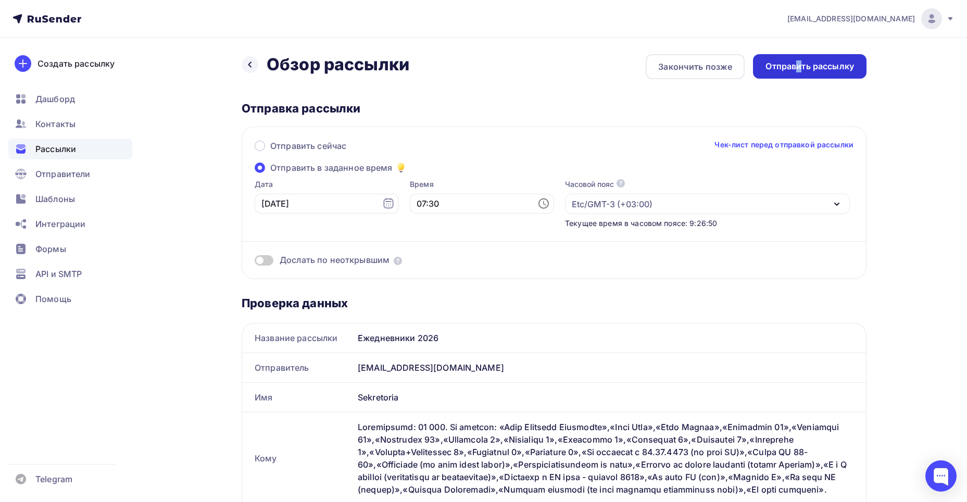
click at [799, 59] on div "Отправить рассылку" at bounding box center [810, 66] width 114 height 24
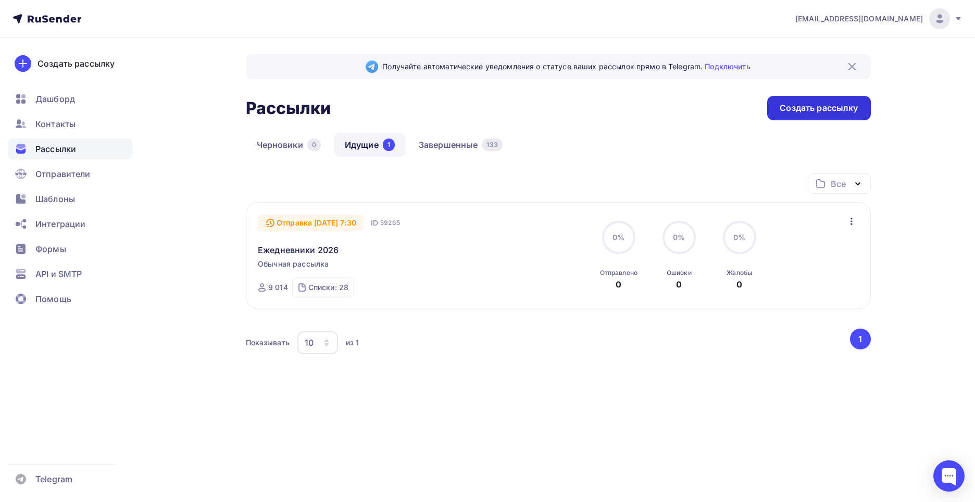
click at [818, 114] on div "Создать рассылку" at bounding box center [818, 108] width 103 height 24
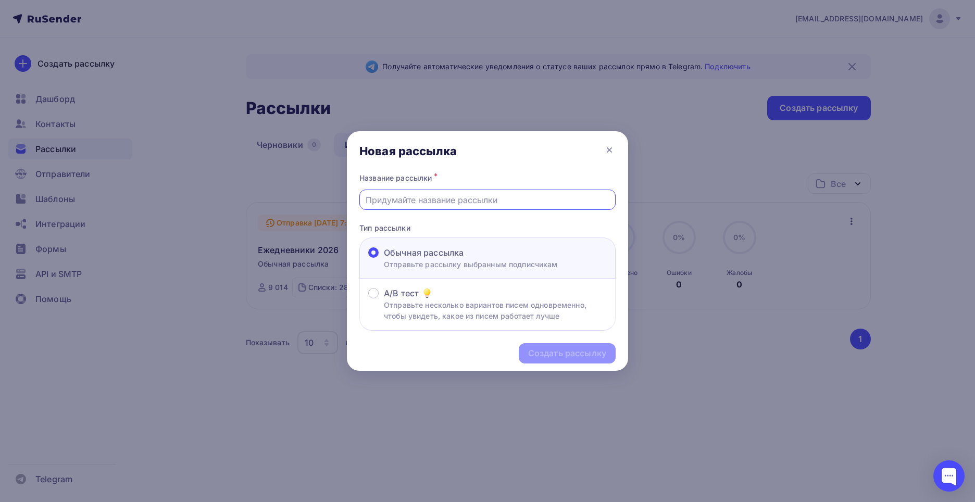
click at [542, 196] on input "text" at bounding box center [488, 200] width 244 height 13
type input "Конференция"
click at [533, 359] on div "Создать рассылку" at bounding box center [567, 353] width 97 height 20
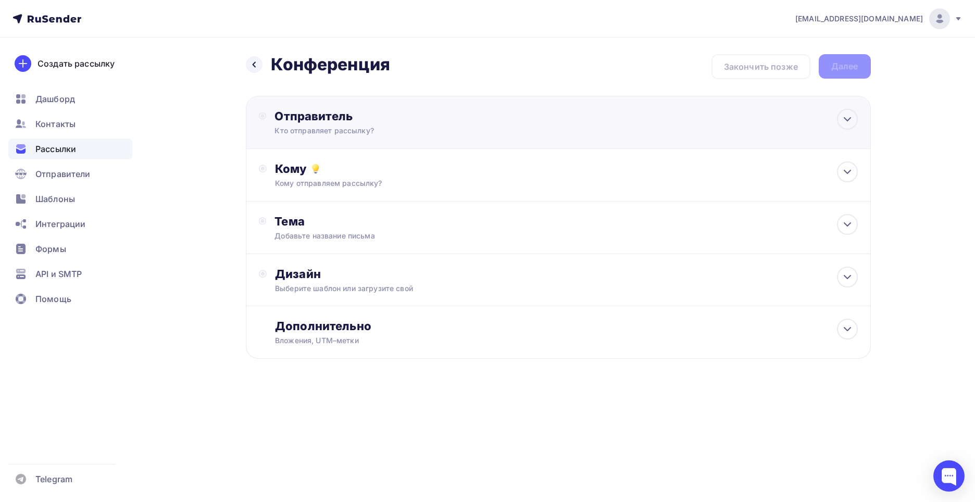
click at [343, 139] on div "Отправитель Кто отправляет рассылку? Email * market@sekretoria.ru info@mail-sek…" at bounding box center [558, 122] width 625 height 53
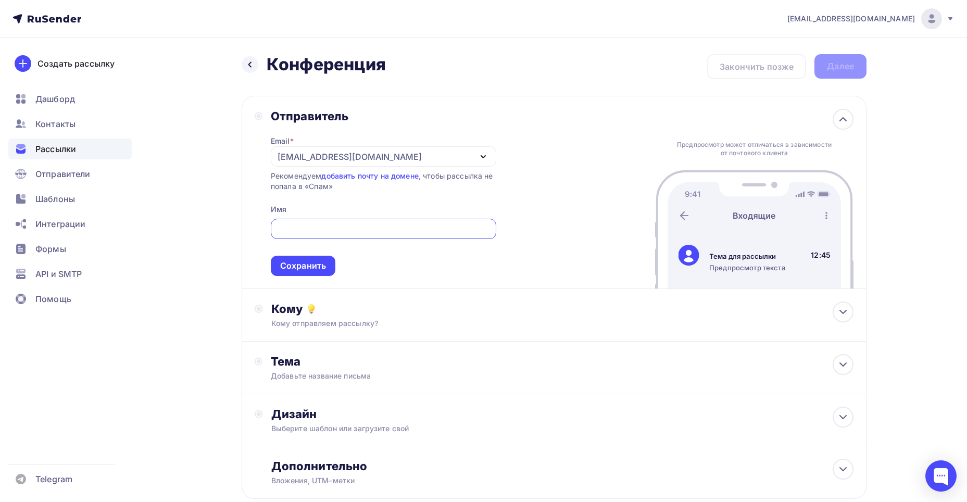
click at [304, 143] on div "Email * market@sekretoria.ru info@mail-sekretoria.ru market@sekretoria.ru Добав…" at bounding box center [384, 199] width 226 height 153
click at [302, 158] on div "[EMAIL_ADDRESS][DOMAIN_NAME]" at bounding box center [350, 157] width 144 height 13
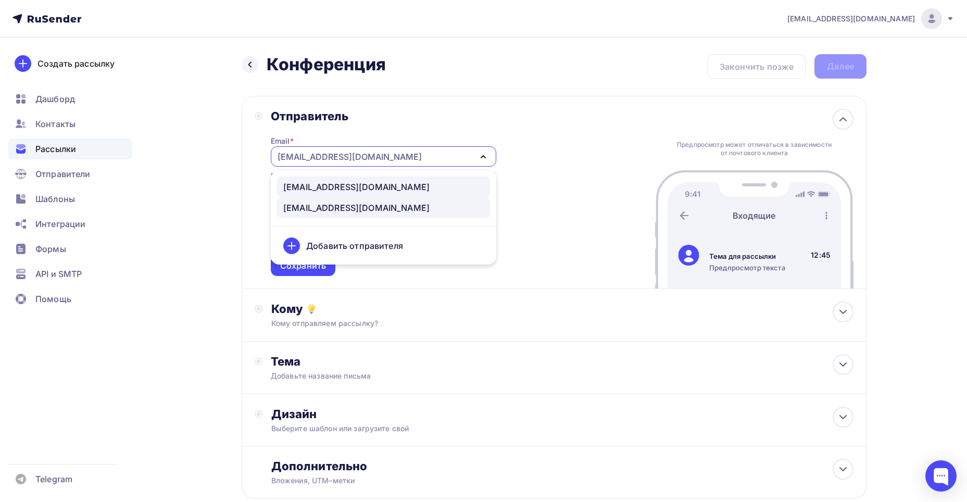
click at [307, 182] on div "info@mail-sekretoria.ru" at bounding box center [356, 187] width 146 height 13
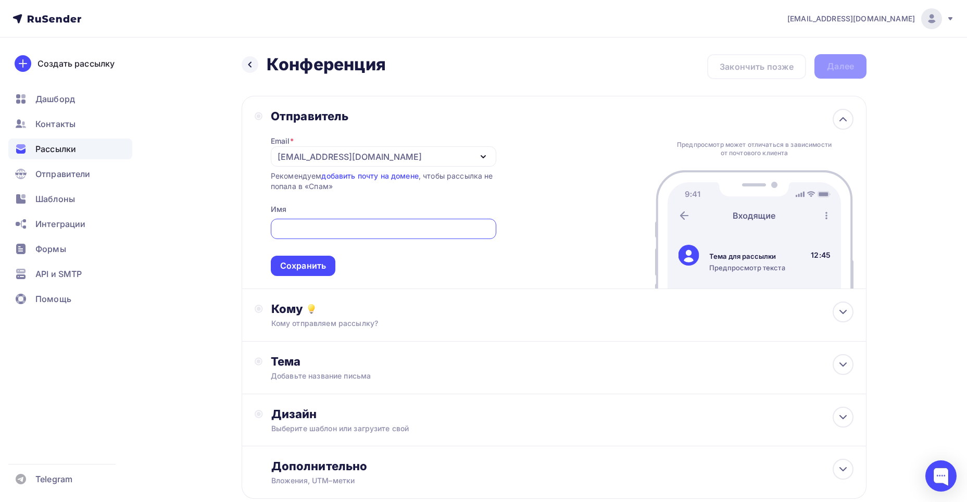
click at [301, 231] on input "text" at bounding box center [384, 229] width 214 height 13
type input "s"
type input "Sekretoria"
click at [304, 260] on div "Сохранить" at bounding box center [303, 266] width 46 height 12
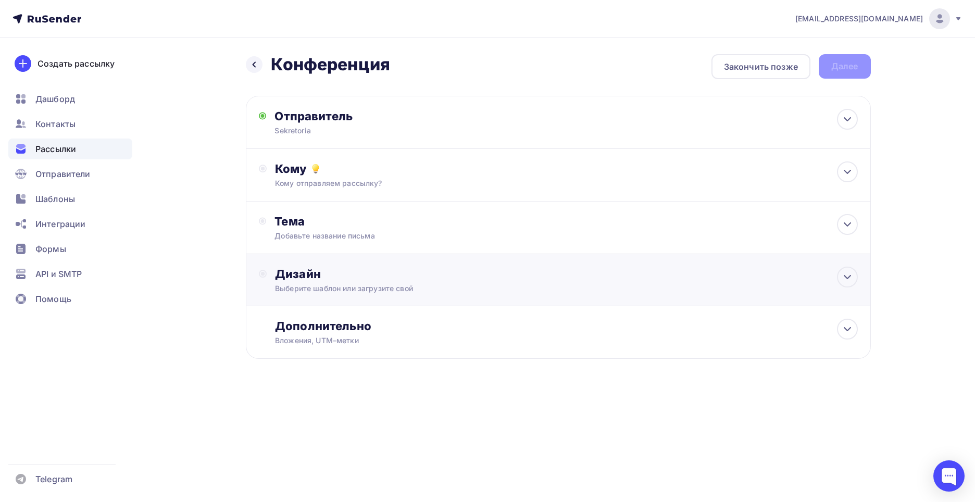
click at [301, 294] on div "Дизайн Выберите шаблон или загрузите свой" at bounding box center [558, 286] width 599 height 39
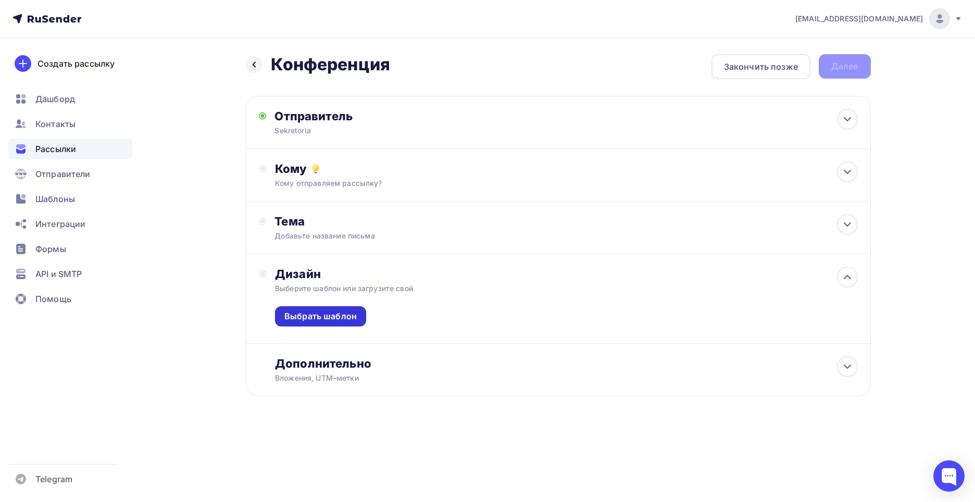
click at [287, 322] on div "Выбрать шаблон" at bounding box center [320, 316] width 72 height 12
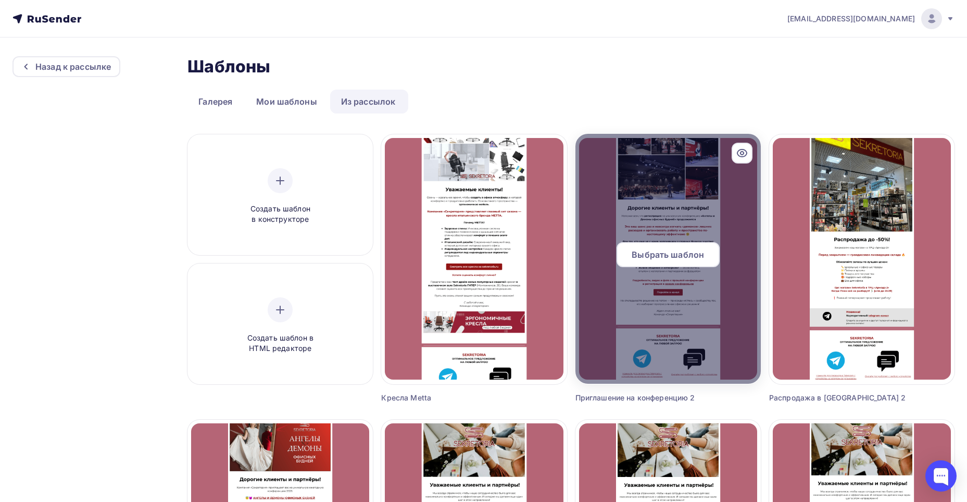
click at [663, 258] on span "Выбрать шаблон" at bounding box center [668, 254] width 72 height 13
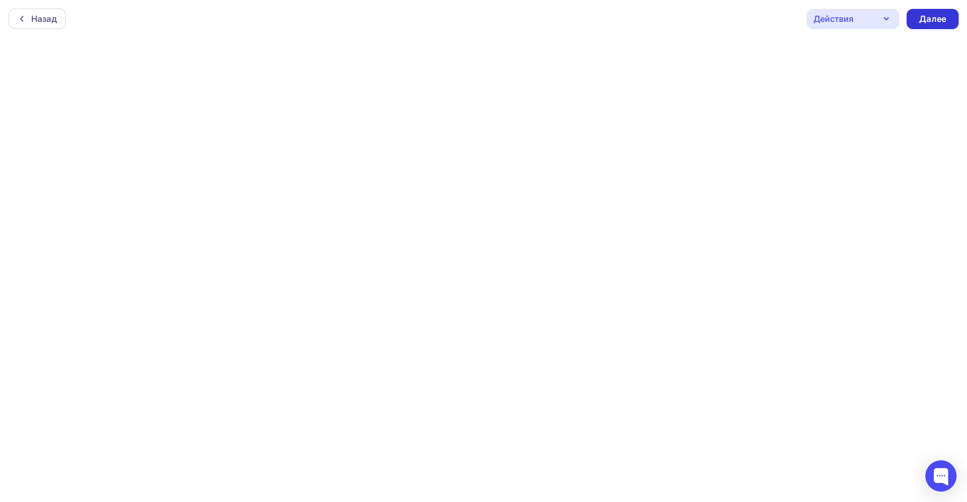
click at [920, 21] on div "Далее" at bounding box center [932, 19] width 27 height 12
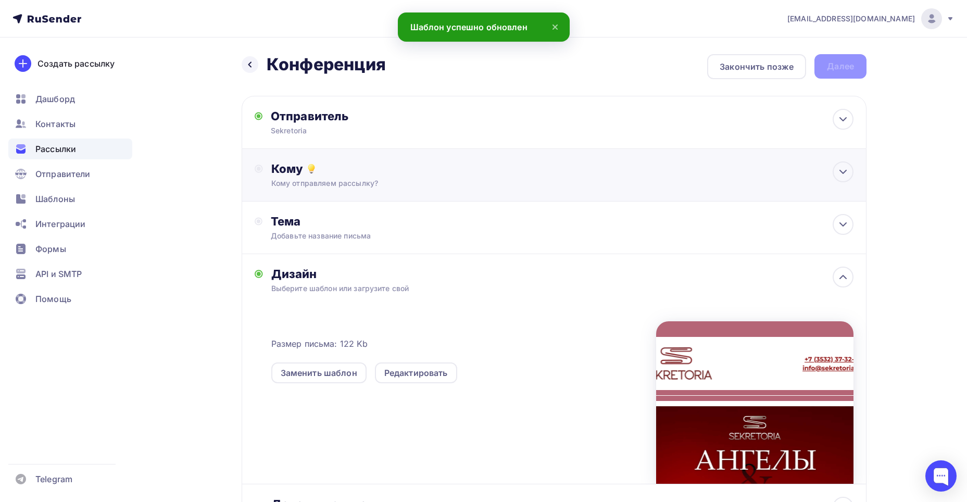
click at [287, 188] on div "Кому отправляем рассылку?" at bounding box center [533, 183] width 525 height 10
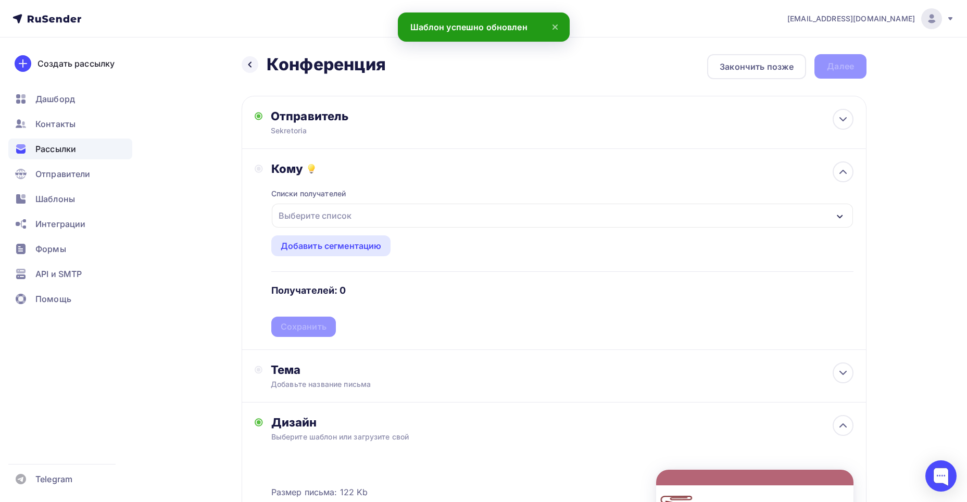
click at [291, 216] on div "Выберите список" at bounding box center [315, 215] width 81 height 19
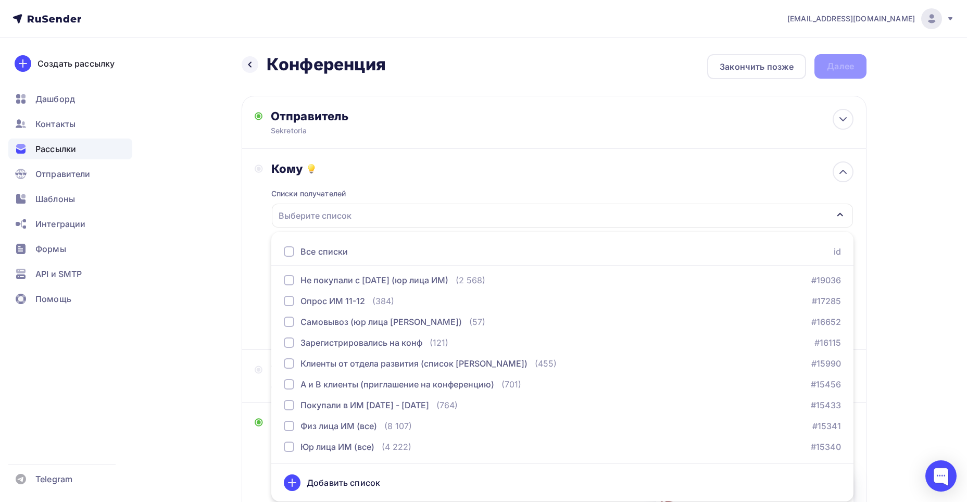
scroll to position [365, 0]
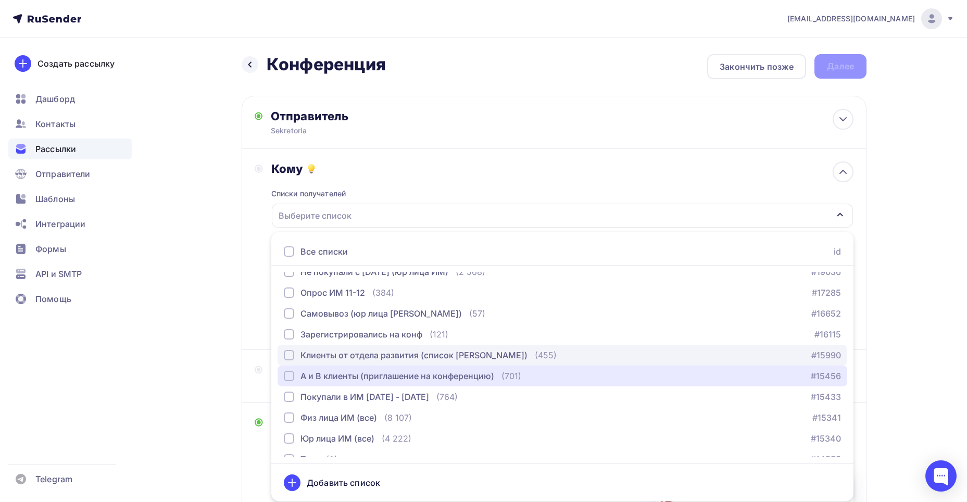
drag, startPoint x: 355, startPoint y: 372, endPoint x: 347, endPoint y: 348, distance: 25.7
click at [355, 369] on button "А и В клиенты (приглашение на конференцию) (701) #15456" at bounding box center [563, 376] width 570 height 21
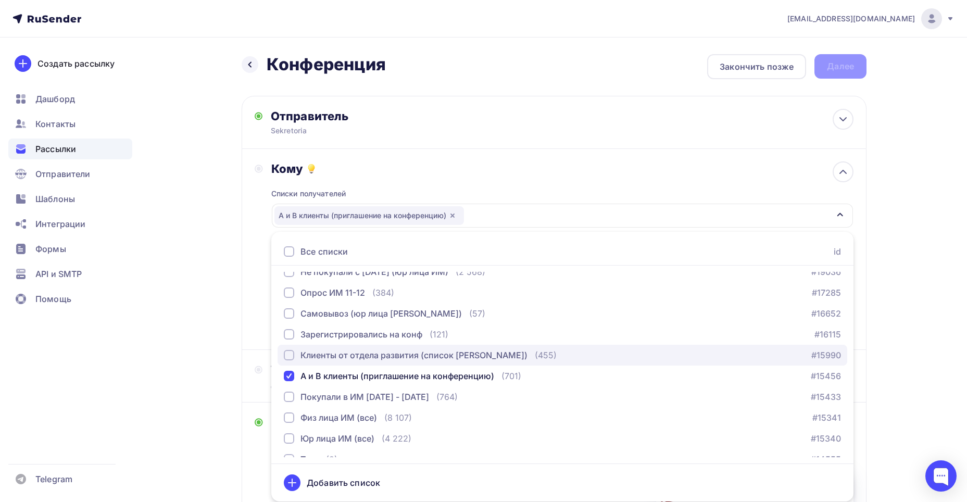
click at [347, 354] on div "Клиенты от отдела развития (список [PERSON_NAME])" at bounding box center [414, 355] width 227 height 13
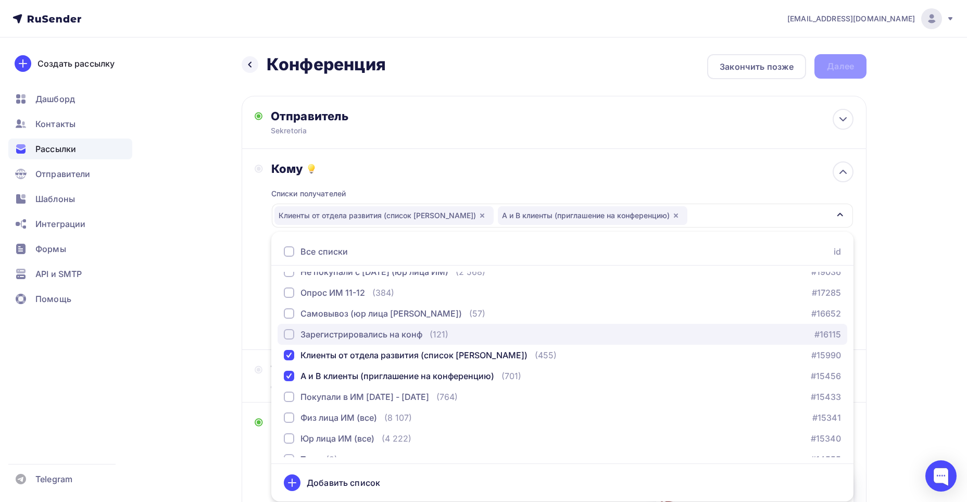
click at [347, 337] on div "Зарегистрировались на конф" at bounding box center [362, 334] width 122 height 13
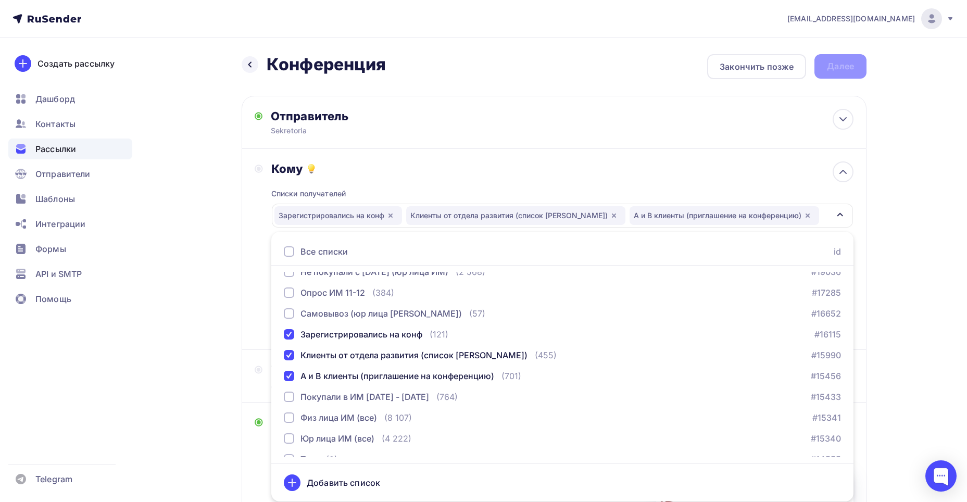
click at [262, 240] on div "Кому Списки получателей Зарегистрировались на конф Клиенты от отдела развития (…" at bounding box center [554, 249] width 599 height 176
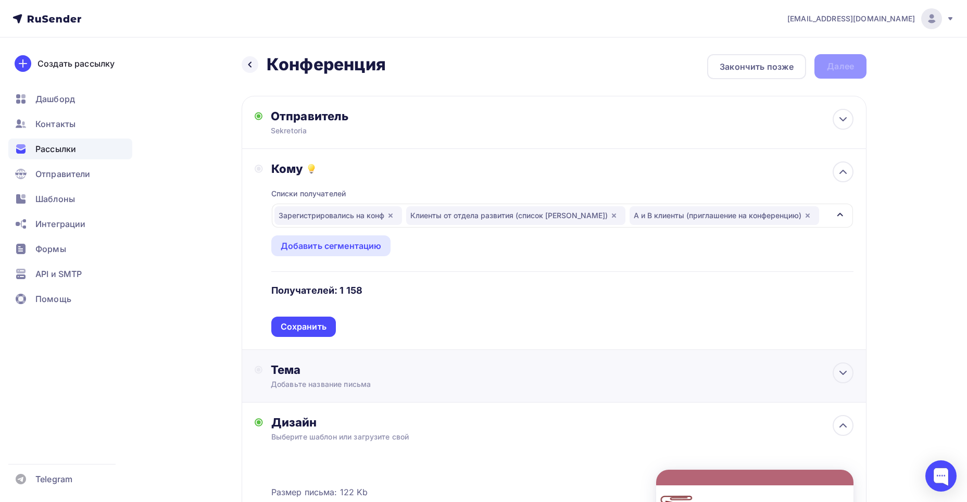
click at [293, 332] on div "Сохранить" at bounding box center [304, 327] width 46 height 12
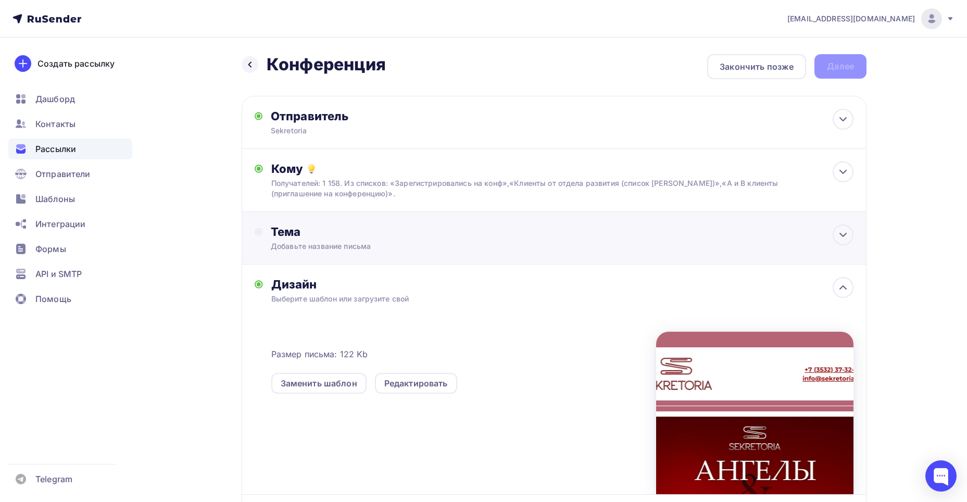
click at [297, 248] on div "Добавьте название письма" at bounding box center [363, 246] width 185 height 10
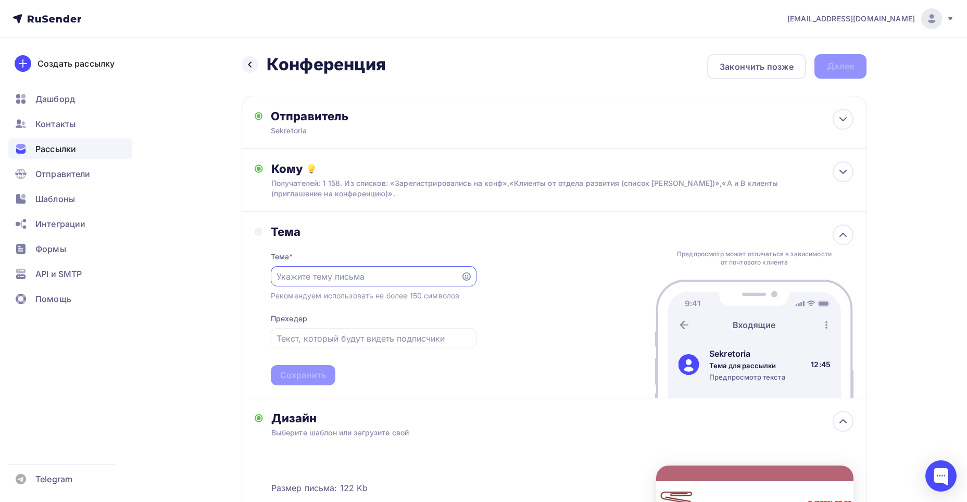
scroll to position [0, 0]
type input "R"
type input "Конференция от Sekretoria"
click at [307, 374] on div "Сохранить" at bounding box center [303, 375] width 46 height 12
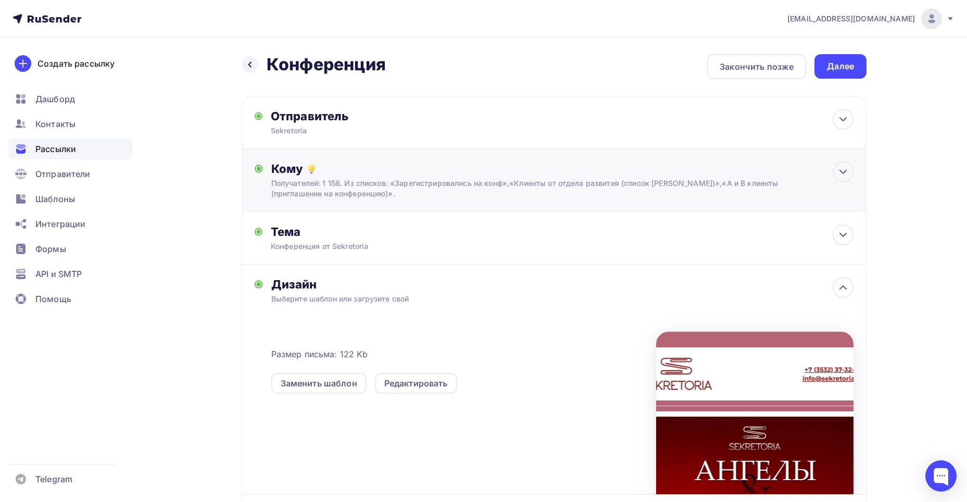
click at [370, 169] on div "Кому" at bounding box center [562, 168] width 582 height 15
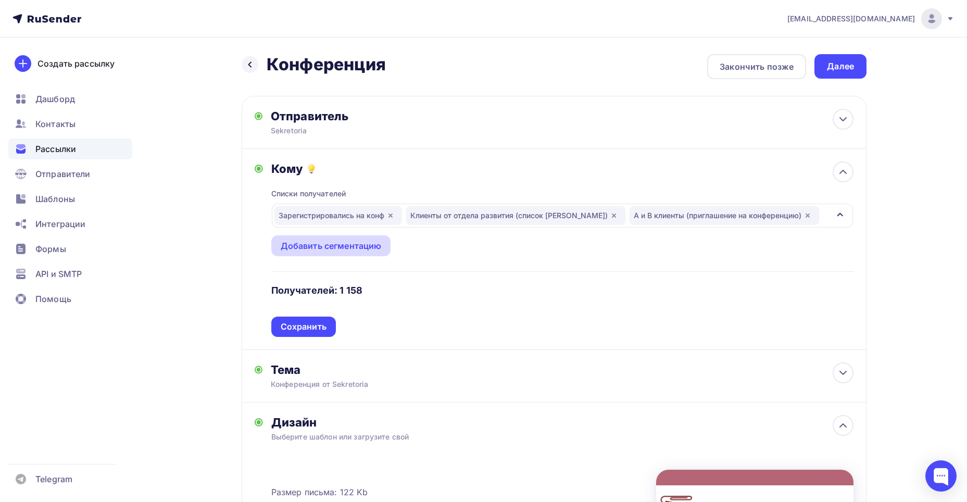
click at [341, 252] on div "Добавить сегментацию" at bounding box center [331, 245] width 120 height 21
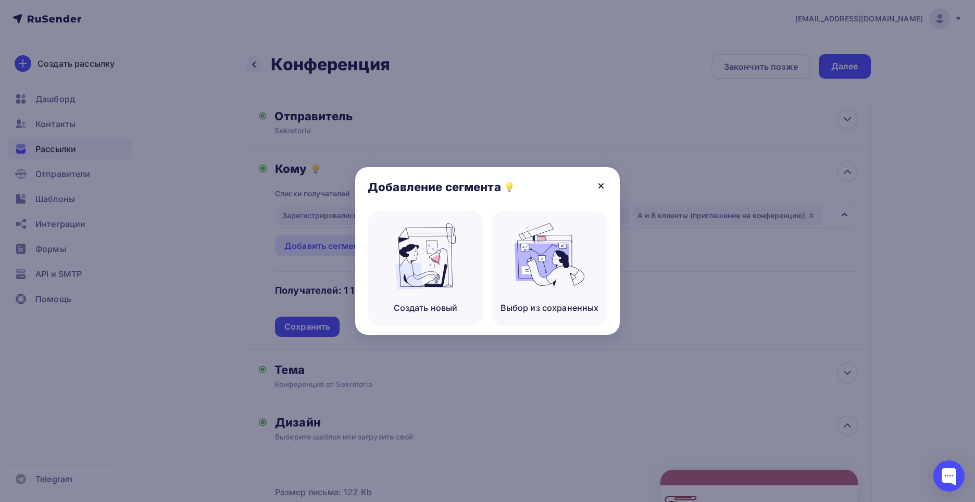
click at [599, 186] on icon at bounding box center [601, 186] width 13 height 13
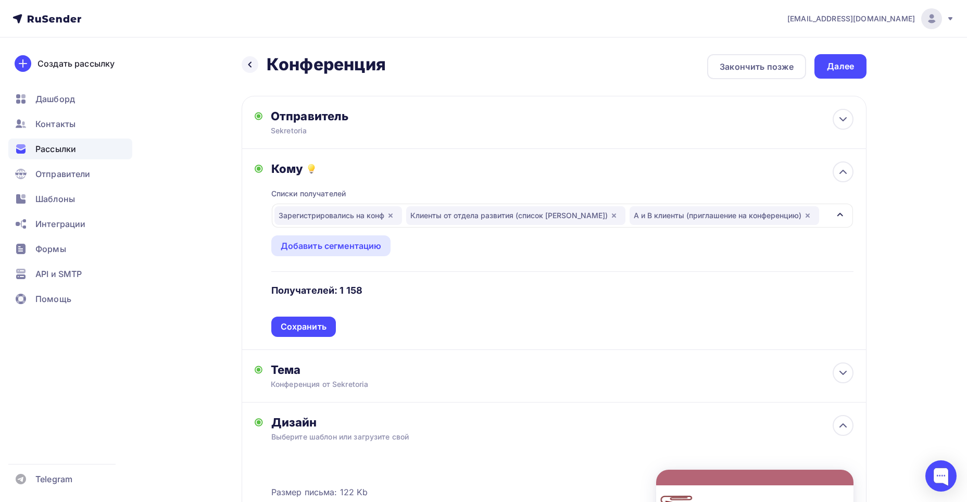
click at [291, 327] on div "Сохранить" at bounding box center [304, 327] width 46 height 12
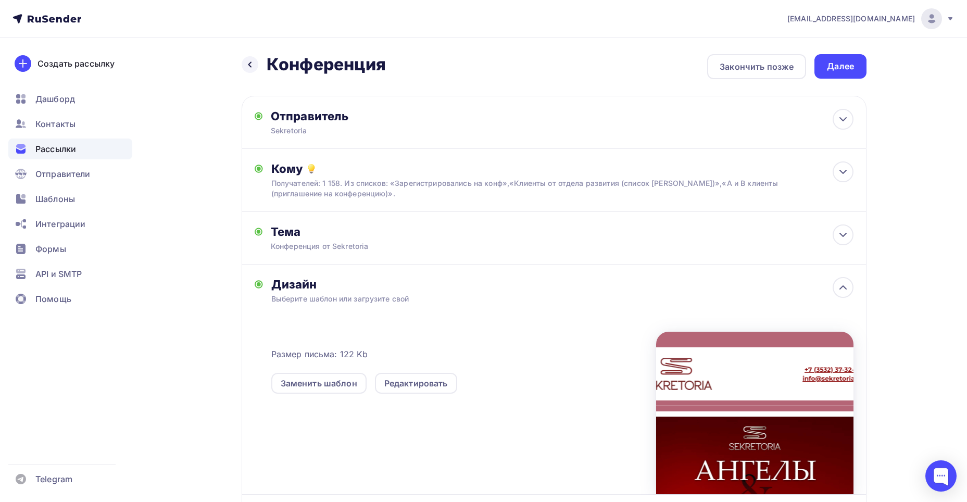
click at [834, 56] on div "Далее" at bounding box center [841, 66] width 52 height 24
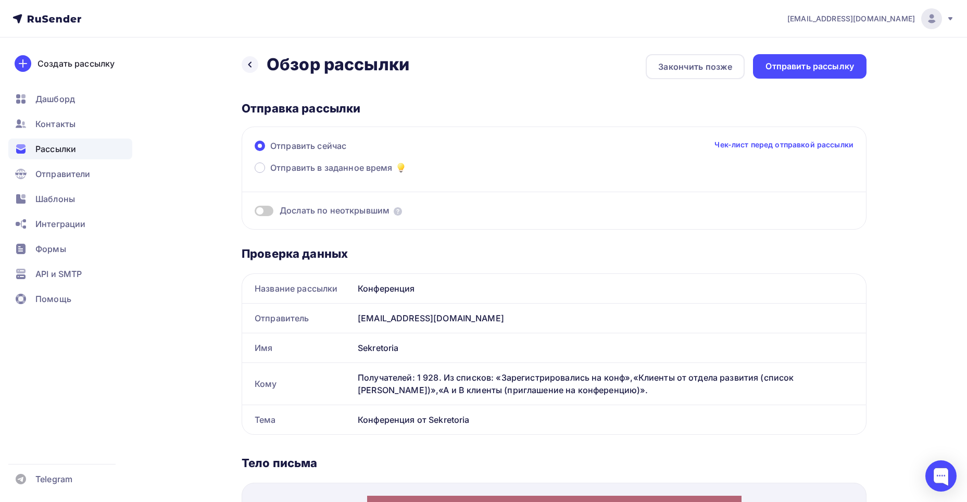
drag, startPoint x: 384, startPoint y: 166, endPoint x: 447, endPoint y: 133, distance: 70.8
click at [384, 165] on span "Отправить в заданное время" at bounding box center [331, 167] width 122 height 13
click at [270, 174] on input "Отправить в заданное время" at bounding box center [270, 174] width 0 height 0
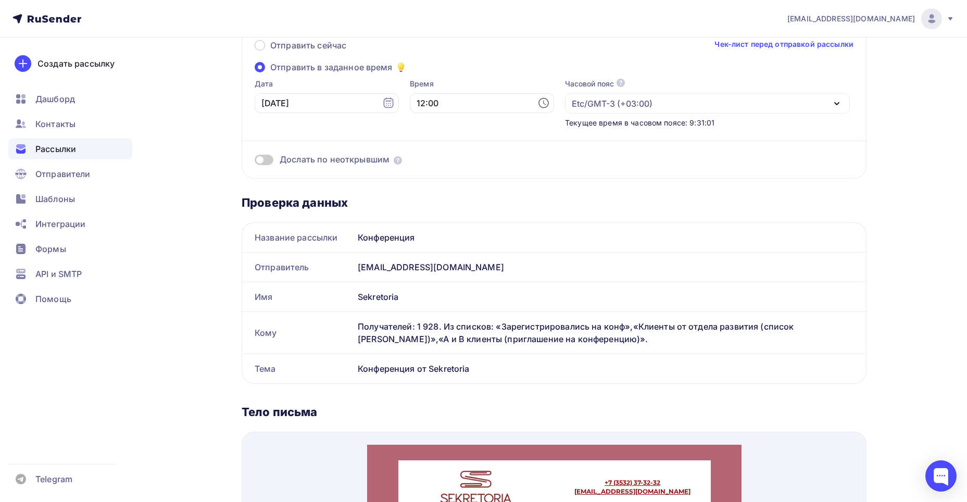
scroll to position [156, 0]
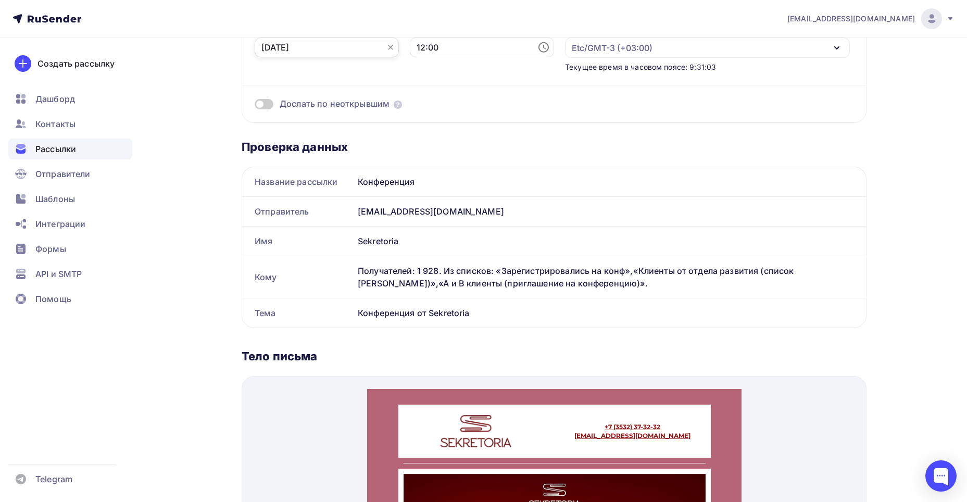
click at [339, 49] on input "15.09.2025" at bounding box center [327, 48] width 144 height 20
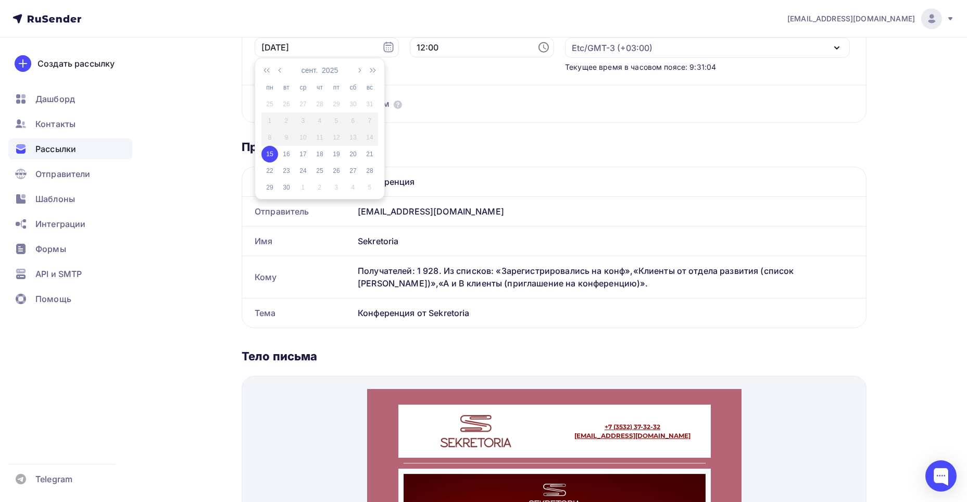
drag, startPoint x: 288, startPoint y: 152, endPoint x: 292, endPoint y: 141, distance: 11.2
click at [287, 150] on div "16" at bounding box center [286, 154] width 17 height 9
type input "16.09.2025"
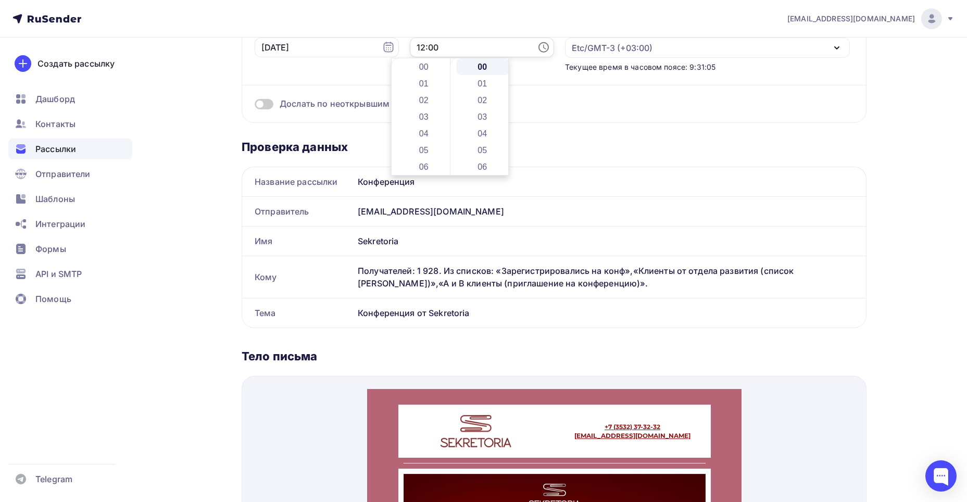
click at [454, 48] on input "12:00" at bounding box center [482, 48] width 144 height 20
click at [423, 103] on li "08" at bounding box center [425, 104] width 54 height 17
click at [476, 79] on li "01" at bounding box center [484, 83] width 54 height 17
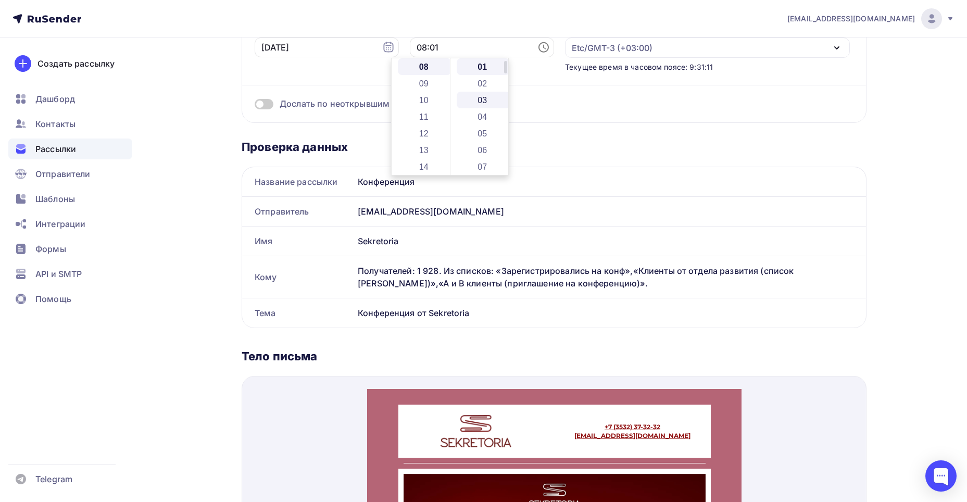
click at [483, 102] on li "03" at bounding box center [484, 100] width 54 height 17
type input "08:03"
click at [541, 137] on div "Проверка данных Название рассылки Конференция Отправитель info@mail-sekretoria.…" at bounding box center [554, 463] width 625 height 680
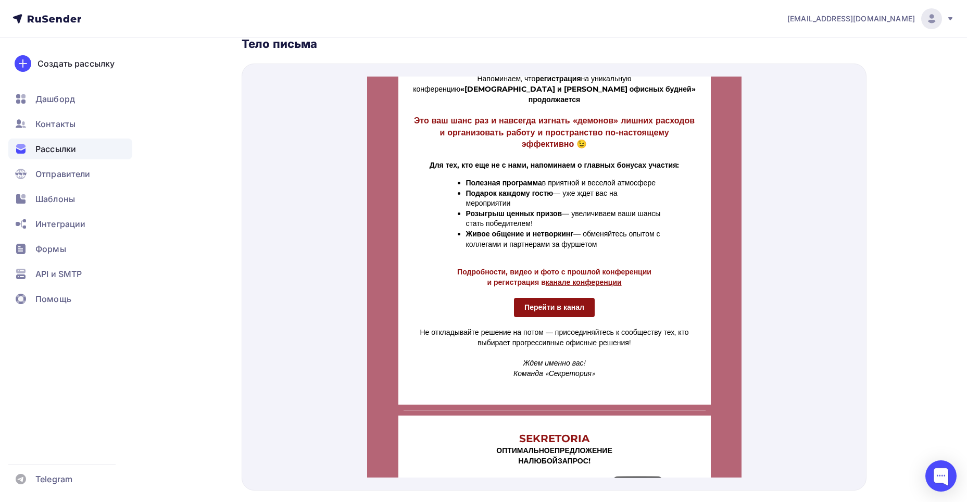
scroll to position [573, 0]
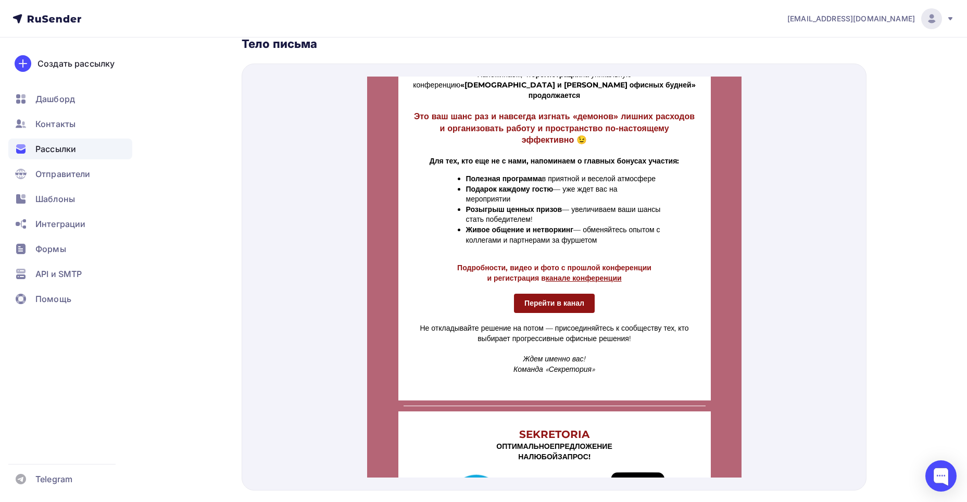
click at [527, 289] on span "Перейти в канал" at bounding box center [554, 290] width 60 height 9
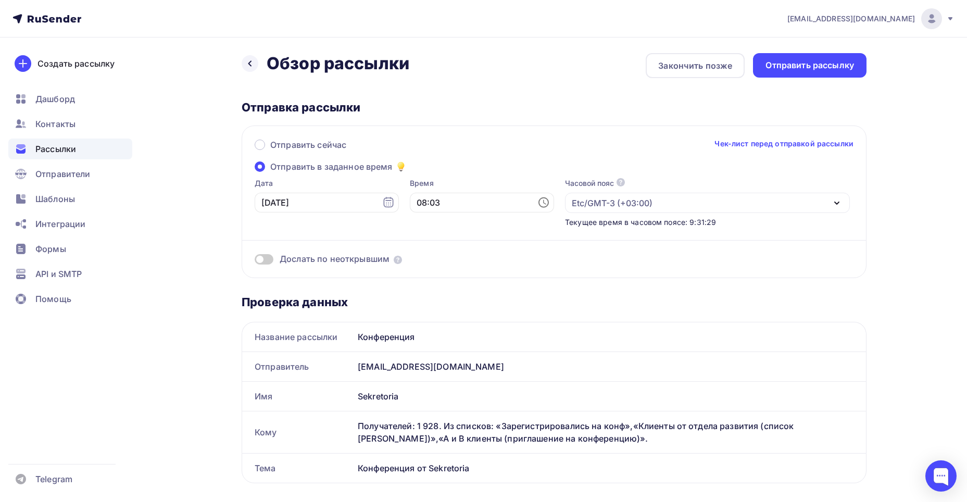
scroll to position [0, 0]
click at [663, 68] on div "Закончить позже" at bounding box center [695, 66] width 74 height 13
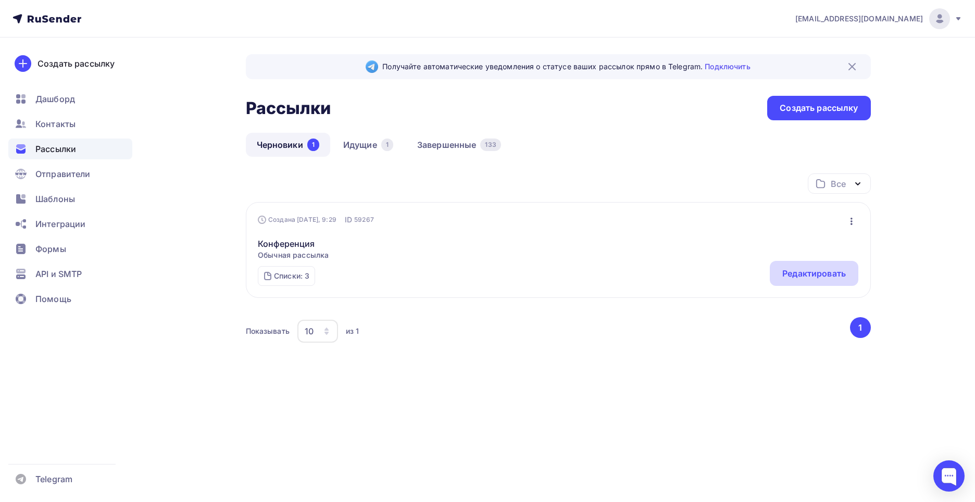
click at [834, 282] on div "Редактировать" at bounding box center [814, 273] width 89 height 25
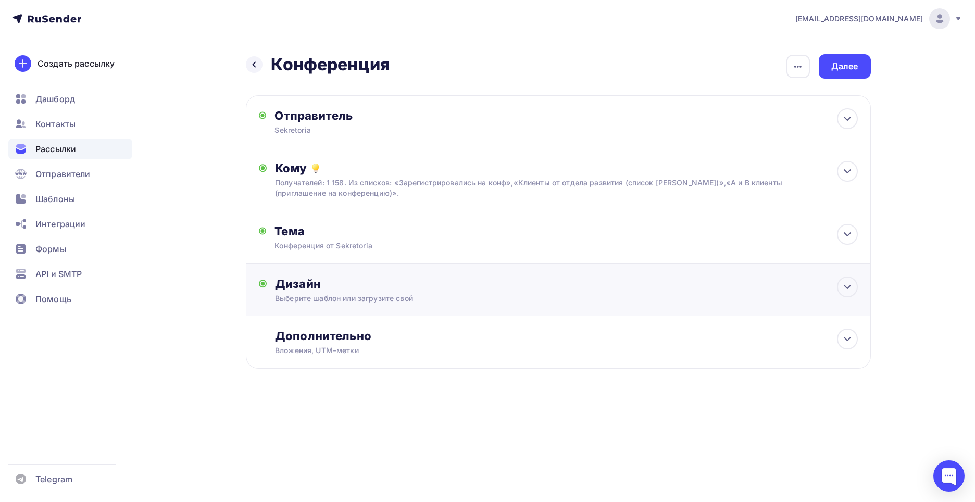
click at [429, 295] on div "Выберите шаблон или загрузите свой" at bounding box center [537, 298] width 525 height 10
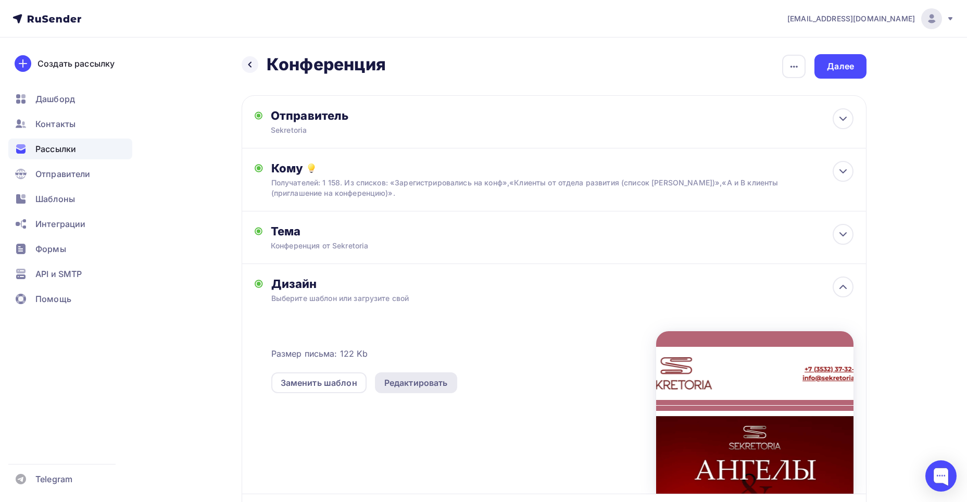
click at [412, 386] on div "Редактировать" at bounding box center [416, 383] width 64 height 13
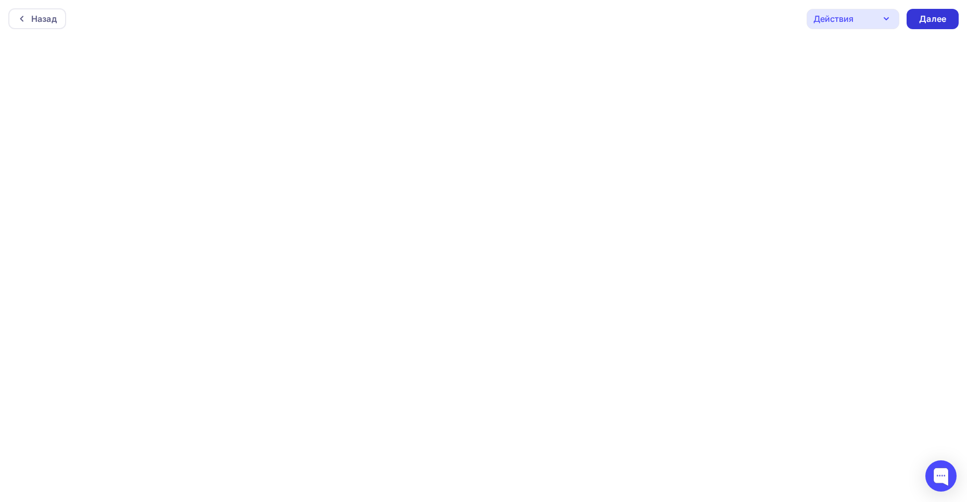
click at [932, 23] on div "Далее" at bounding box center [932, 19] width 27 height 12
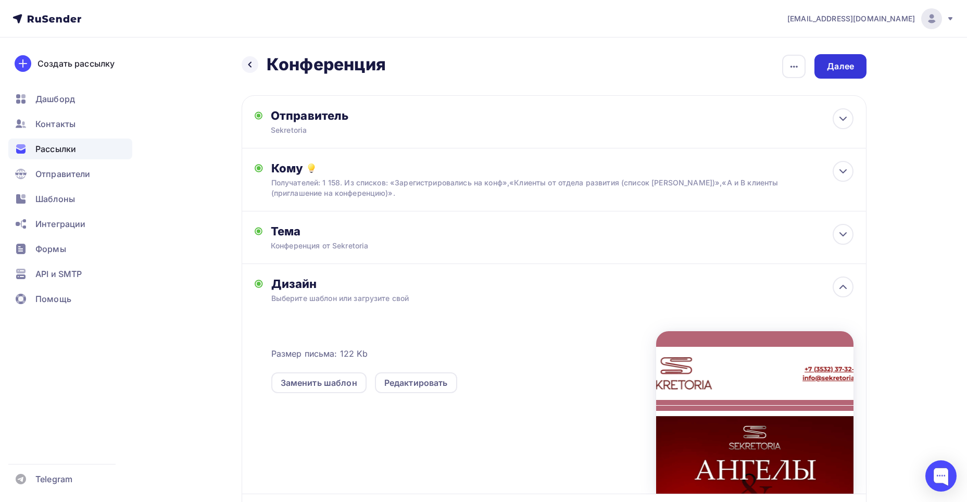
click at [842, 66] on div "Далее" at bounding box center [840, 66] width 27 height 12
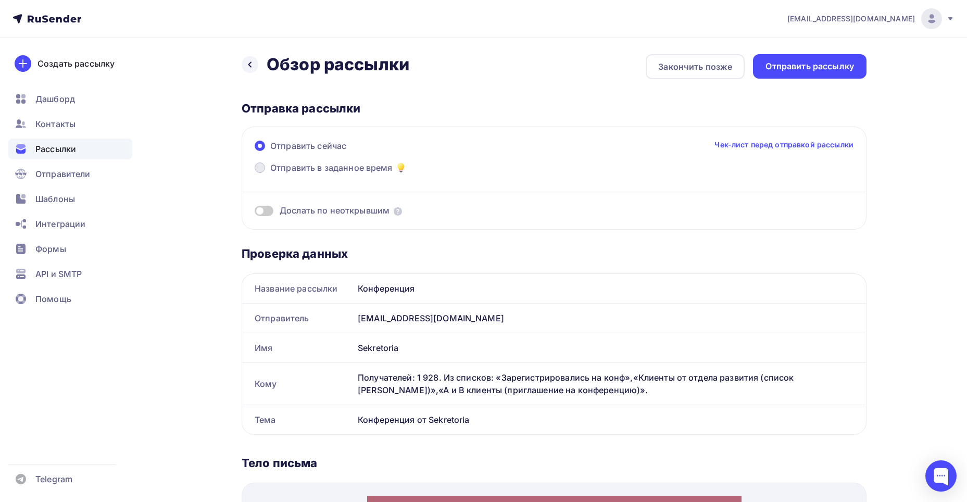
click at [392, 167] on span "Отправить в заданное время" at bounding box center [331, 167] width 122 height 13
click at [270, 174] on input "Отправить в заданное время" at bounding box center [270, 174] width 0 height 0
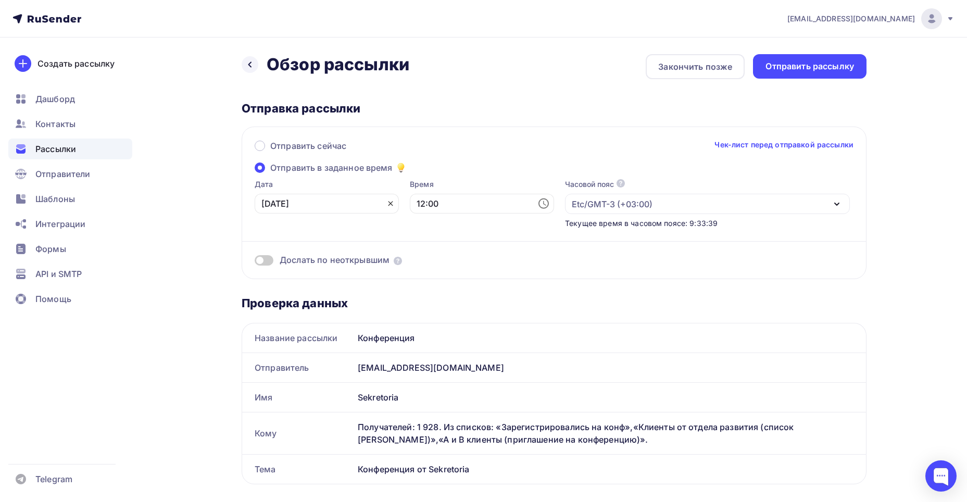
click at [387, 204] on icon at bounding box center [391, 204] width 8 height 8
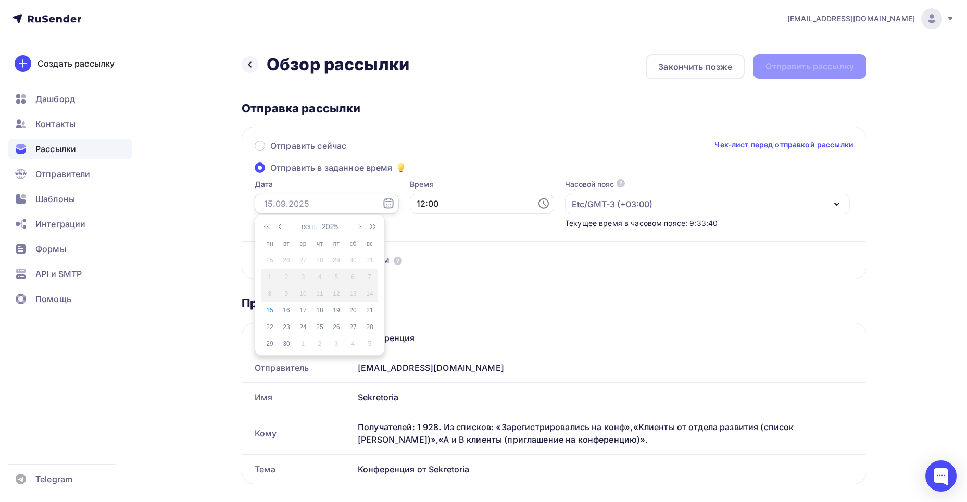
click at [341, 202] on input "text" at bounding box center [327, 204] width 144 height 20
drag, startPoint x: 293, startPoint y: 312, endPoint x: 295, endPoint y: 300, distance: 12.8
click at [292, 309] on div "16" at bounding box center [286, 310] width 17 height 9
type input "16.09.2025"
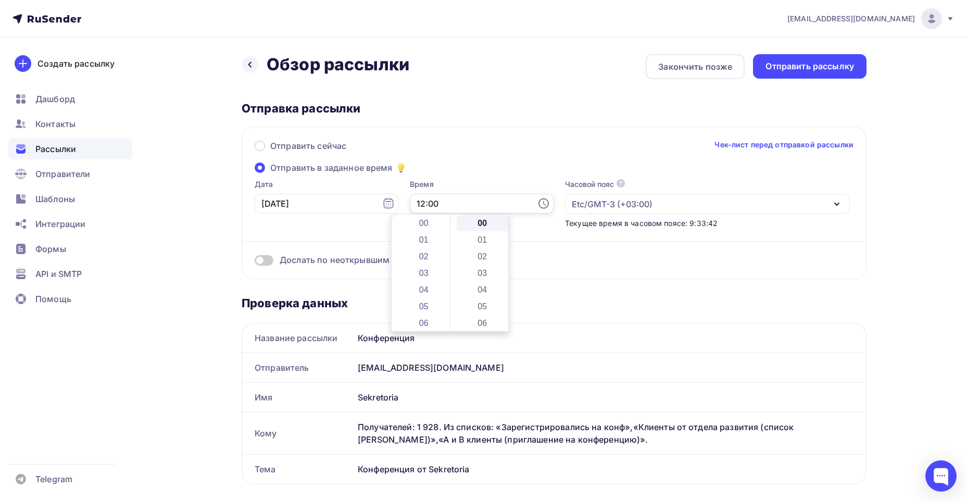
click at [427, 205] on input "12:00" at bounding box center [482, 204] width 144 height 20
click at [427, 324] on li "09" at bounding box center [425, 329] width 54 height 17
click at [473, 253] on li "02" at bounding box center [484, 256] width 54 height 17
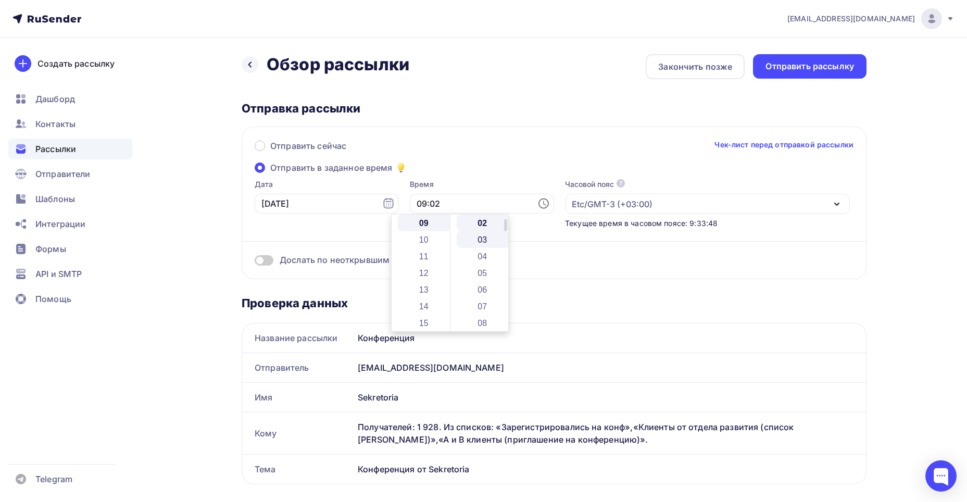
click at [475, 241] on li "03" at bounding box center [484, 239] width 54 height 17
type input "09:03"
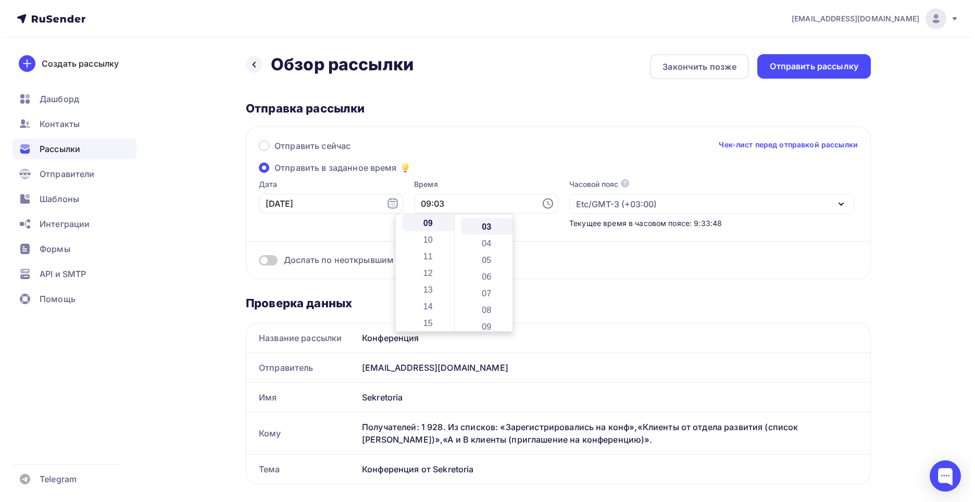
scroll to position [50, 0]
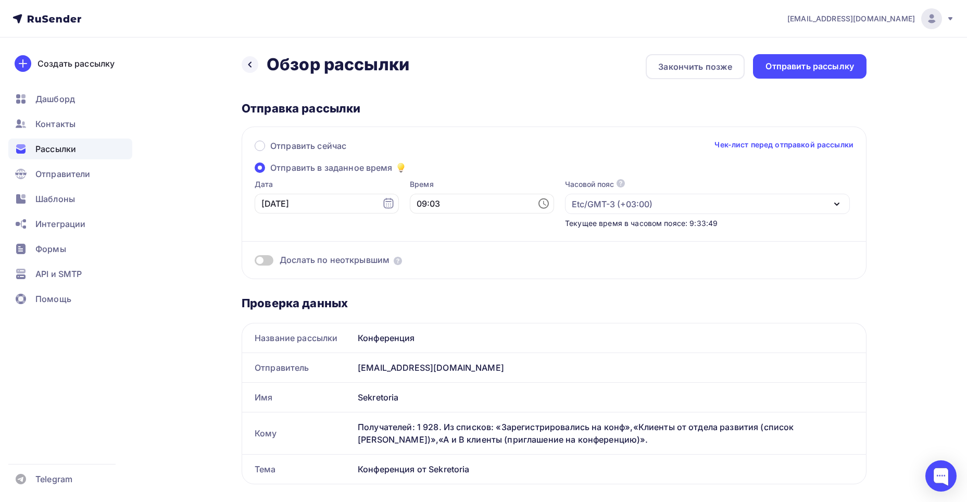
click at [482, 136] on div "Отправить сейчас Чек-лист перед отправкой рассылки Отправить в заданное время Д…" at bounding box center [554, 203] width 625 height 153
click at [771, 69] on div "Отправить рассылку" at bounding box center [810, 66] width 89 height 12
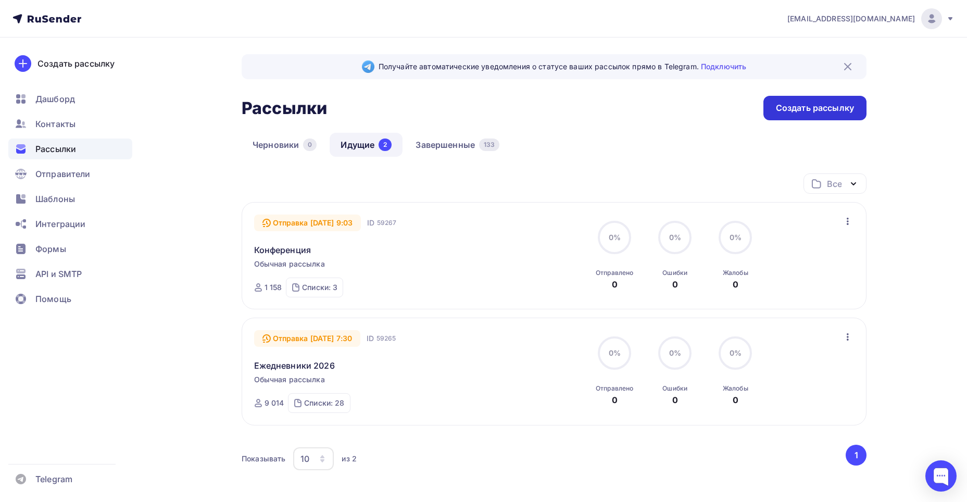
click at [778, 109] on div "Создать рассылку" at bounding box center [815, 108] width 78 height 12
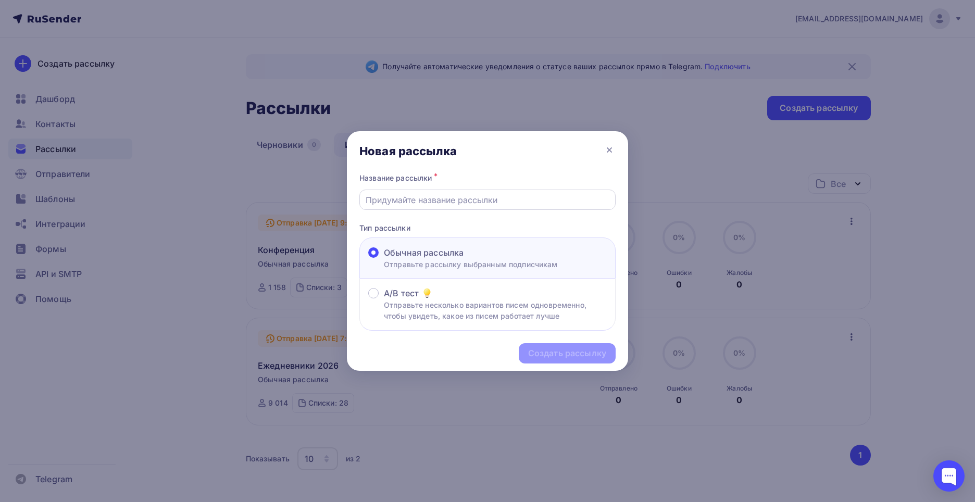
click at [511, 194] on input "text" at bounding box center [488, 200] width 244 height 13
type input "Осталось 5 дней до конференции"
click at [611, 146] on icon at bounding box center [609, 150] width 13 height 13
